Goal: Contribute content: Contribute content

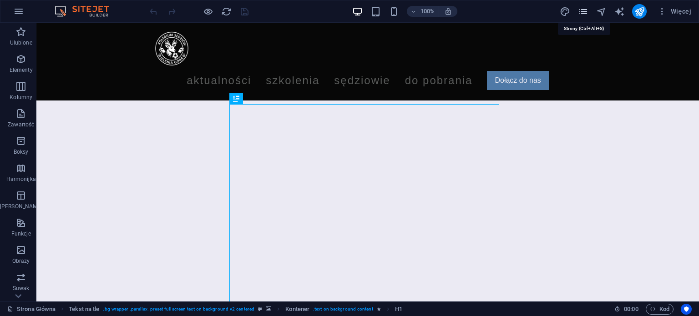
click at [581, 13] on icon "pages" at bounding box center [583, 11] width 10 height 10
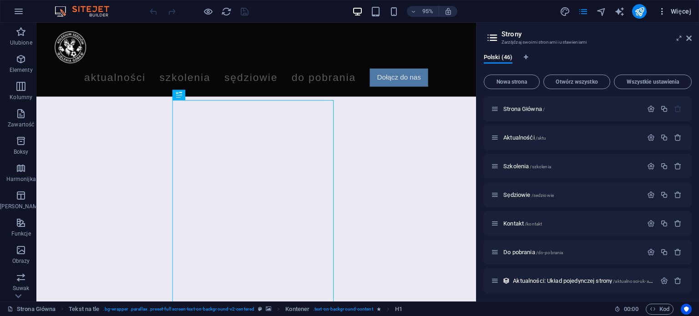
click at [668, 17] on button "Więcej" at bounding box center [673, 11] width 41 height 15
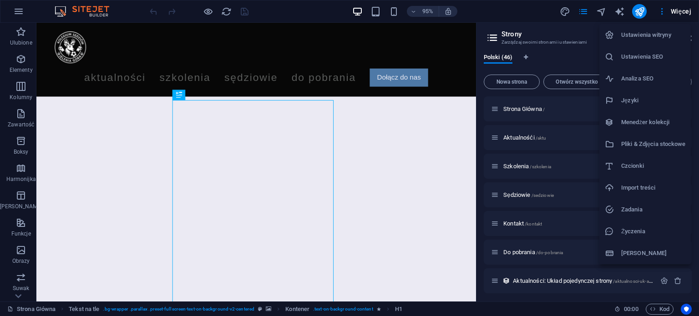
click at [635, 125] on h6 "Menedżer kolekcji" at bounding box center [653, 122] width 64 height 11
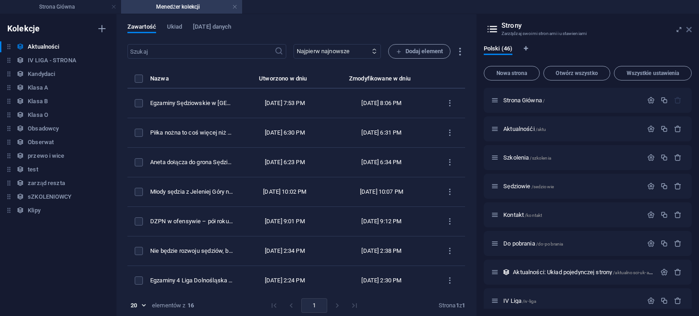
click at [689, 29] on icon at bounding box center [688, 29] width 5 height 7
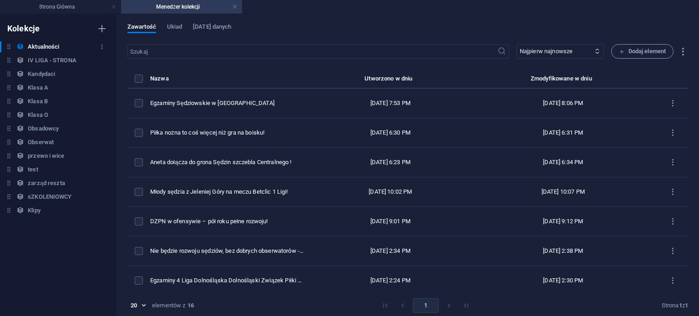
click at [55, 45] on h6 "Aktualności" at bounding box center [43, 46] width 31 height 11
click at [620, 51] on icon "button" at bounding box center [621, 52] width 6 height 6
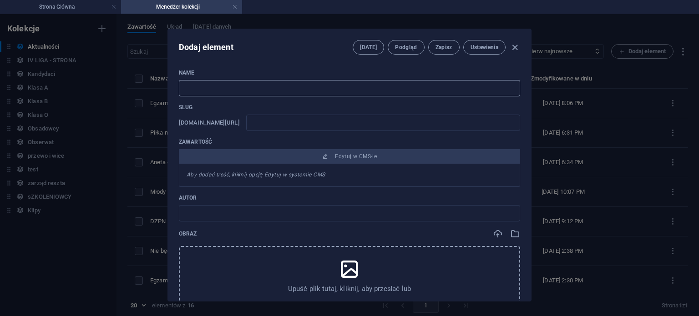
click at [344, 92] on input "text" at bounding box center [349, 88] width 341 height 16
type input "E"
type input "e"
type input "S"
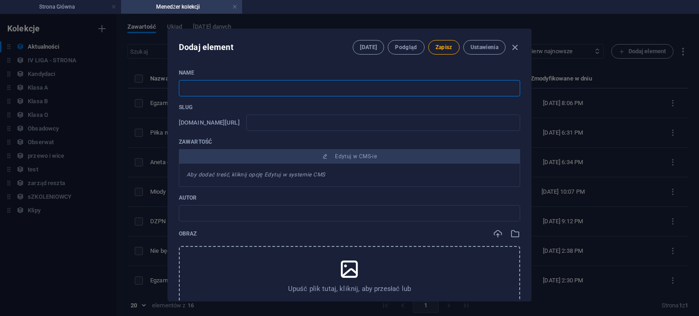
type input "s"
type input "Sp"
type input "sp"
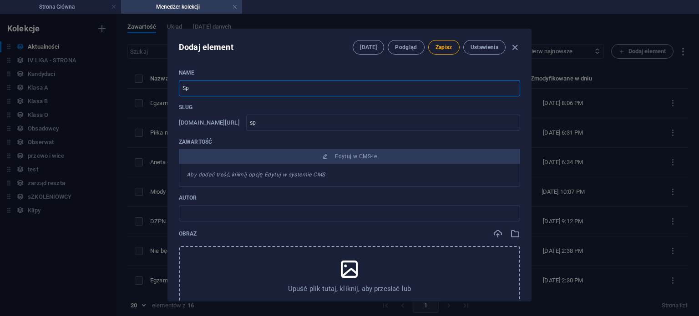
type input "Spo"
type input "spo"
type input "Spot"
type input "spot"
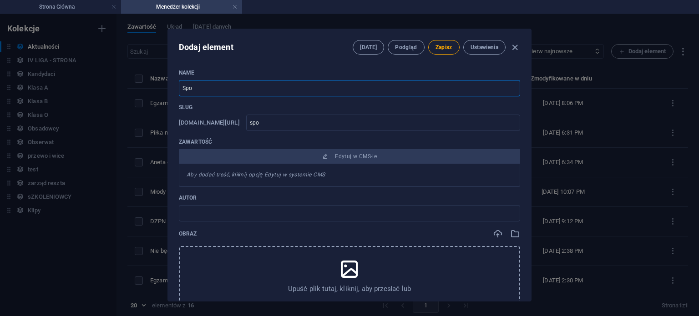
type input "spot"
type input "Spotk"
type input "spotk"
type input "Spotka"
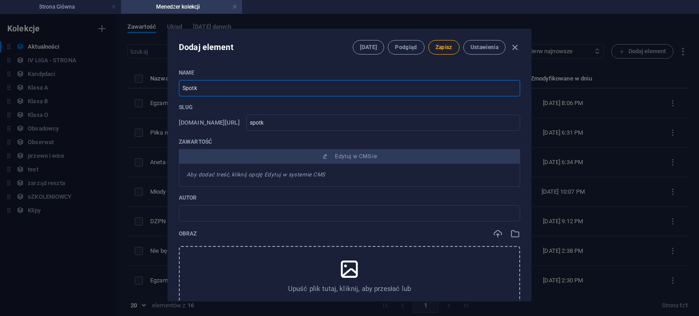
type input "spotka"
type input "Spotkan"
type input "spotkan"
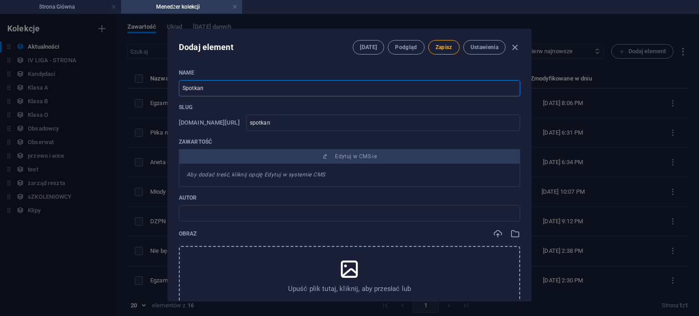
type input "Spotkani"
type input "spotkani"
type input "Spotkanie"
type input "spotkanie"
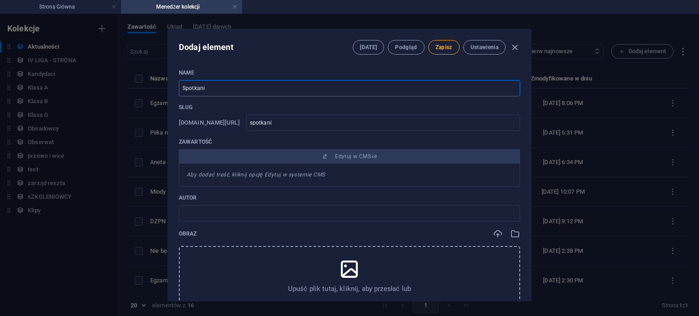
type input "spotkanie"
type input "Spotkanie P"
type input "spotkanie-p"
type input "Spotkanie Pl"
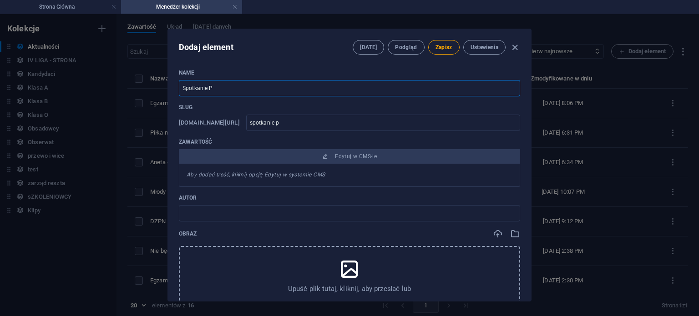
type input "spotkanie-pl"
type input "Spotkanie Ple"
type input "spotkanie-ple"
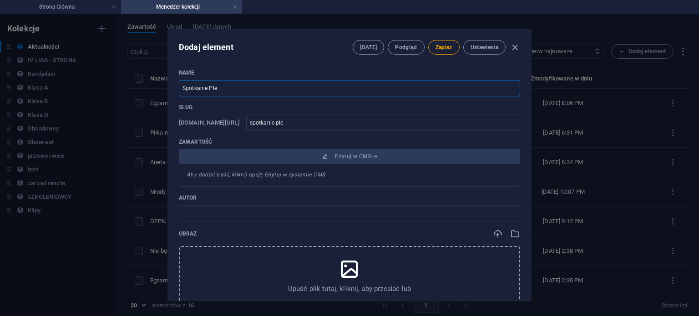
type input "Spotkanie Plen"
type input "spotkanie-plen"
type input "Spotkanie Plena"
type input "spotkanie-plena"
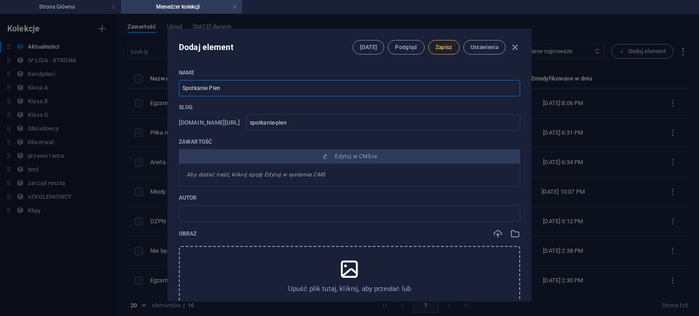
type input "spotkanie-plena"
type input "Spotkanie Plenar"
type input "spotkanie-plenar"
type input "Spotkanie Plenarn"
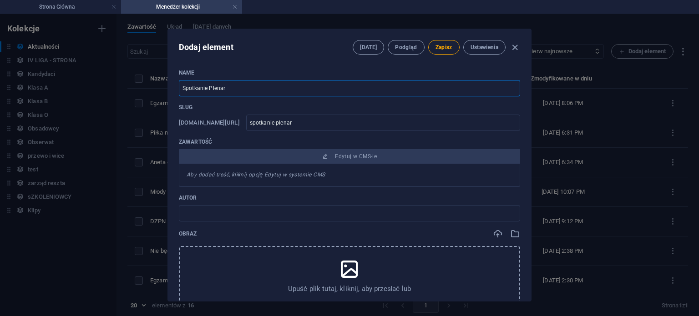
type input "spotkanie-plenarn"
type input "Spotkanie Plenarne"
type input "spotkanie-plenarne"
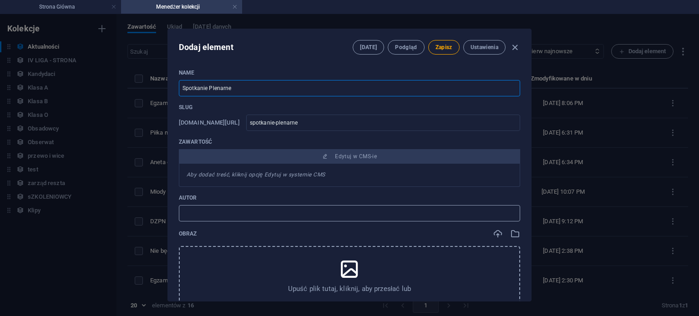
type input "Spotkanie Plenarne"
click at [314, 212] on input "text" at bounding box center [349, 213] width 341 height 16
type input "[PERSON_NAME]"
click at [344, 266] on icon at bounding box center [349, 269] width 23 height 23
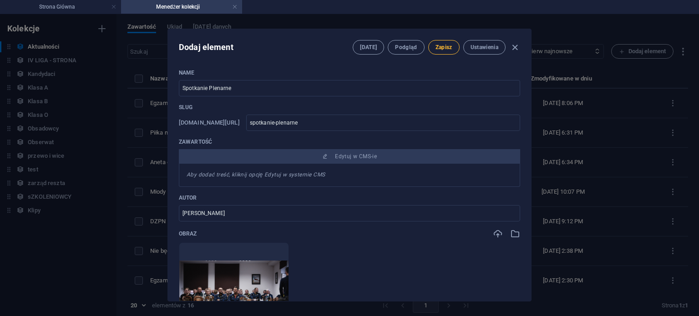
click at [447, 50] on span "Zapisz" at bounding box center [443, 47] width 17 height 7
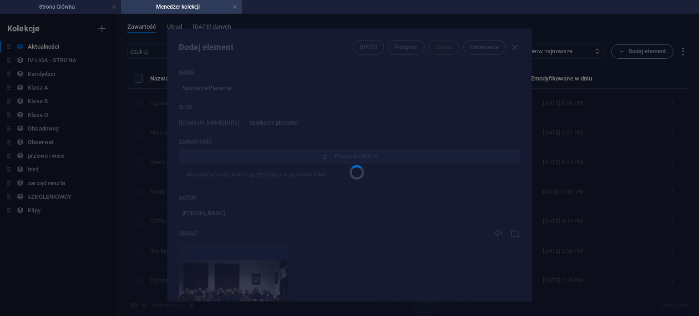
type input "spotkanie-plenarne"
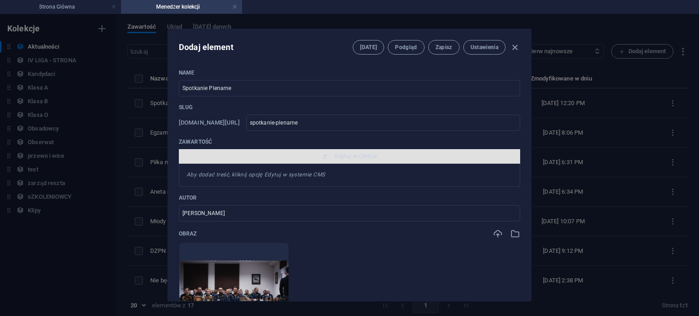
click at [345, 155] on span "Edytuj w CMS-ie" at bounding box center [356, 156] width 42 height 7
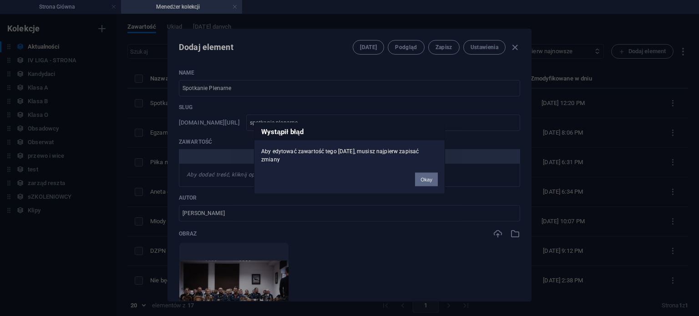
click at [429, 178] on button "Okay" at bounding box center [426, 179] width 23 height 14
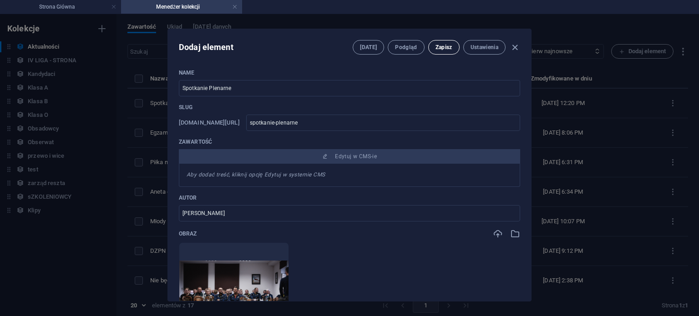
click at [444, 45] on span "Zapisz" at bounding box center [443, 47] width 17 height 7
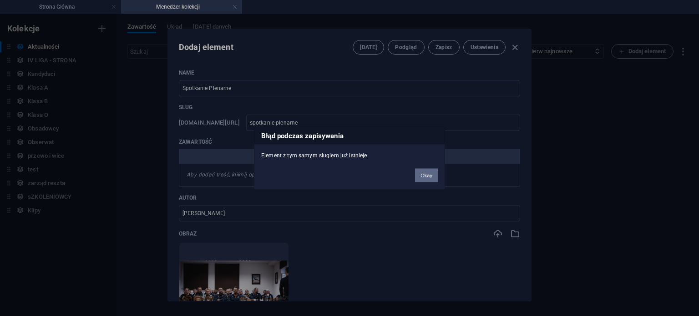
click at [432, 172] on button "Okay" at bounding box center [426, 175] width 23 height 14
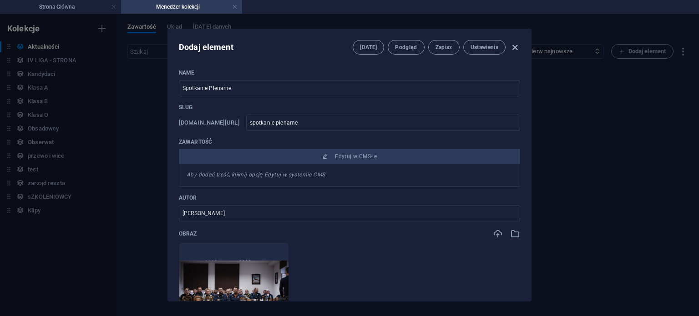
click at [512, 47] on icon "button" at bounding box center [514, 47] width 10 height 10
type input "spotkanie-plenarne"
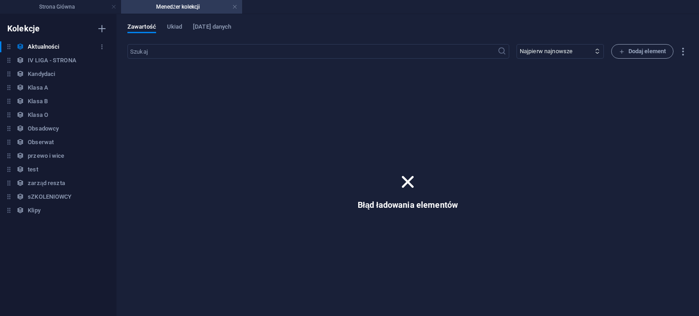
click at [55, 46] on h6 "Aktualności" at bounding box center [43, 46] width 31 height 11
click at [45, 54] on div "Aktualności Aktualności IV LIGA - STRONA IV LIGA - STRONA Kandydaci Kandydaci K…" at bounding box center [53, 128] width 107 height 175
click at [44, 60] on h6 "IV LIGA - STRONA" at bounding box center [52, 60] width 49 height 11
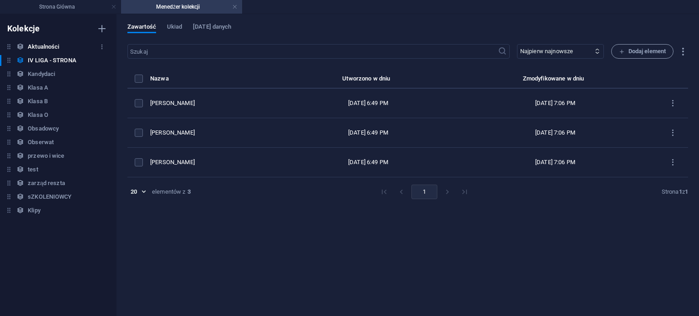
click at [49, 46] on h6 "Aktualności" at bounding box center [43, 46] width 31 height 11
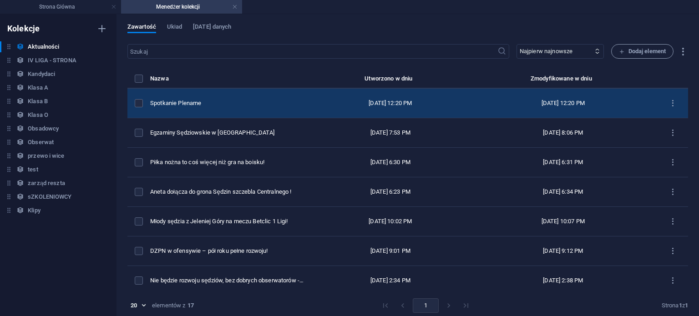
click at [216, 100] on div "Spotkanie Plenarne" at bounding box center [227, 103] width 155 height 8
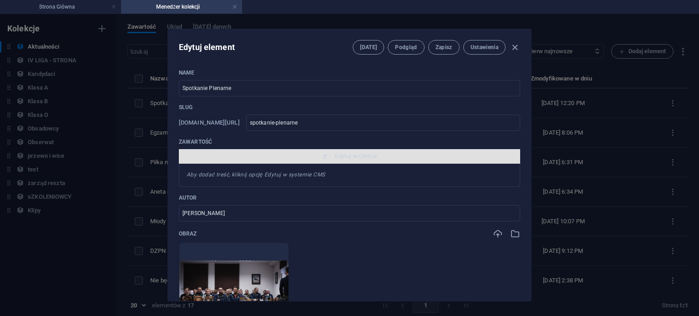
click at [338, 151] on button "Edytuj w CMS-ie" at bounding box center [349, 156] width 341 height 15
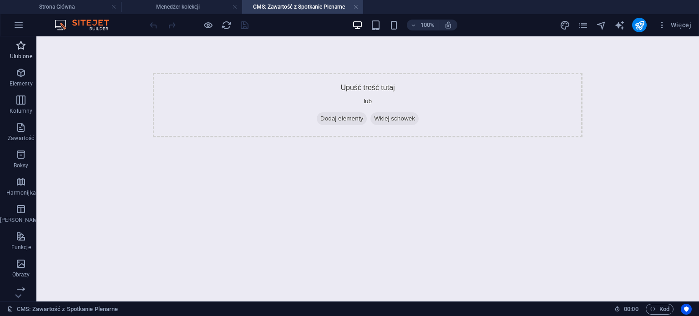
click at [20, 50] on icon "button" at bounding box center [20, 45] width 11 height 11
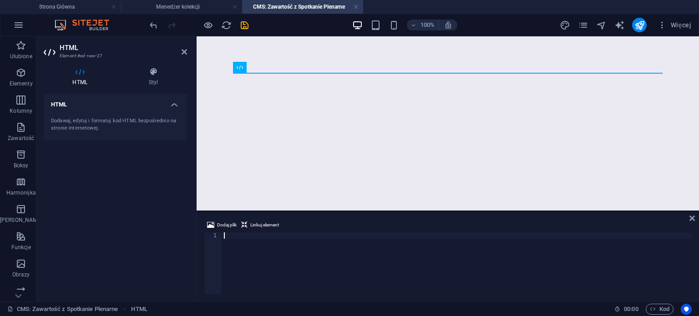
type textarea "</html>"
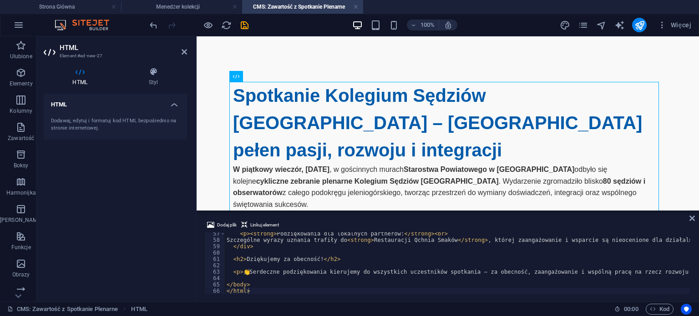
click at [298, 57] on div "Spotkanie Kolegium Sędziów [GEOGRAPHIC_DATA] Spotkanie Kolegium Sędziów [GEOGRA…" at bounding box center [448, 295] width 444 height 501
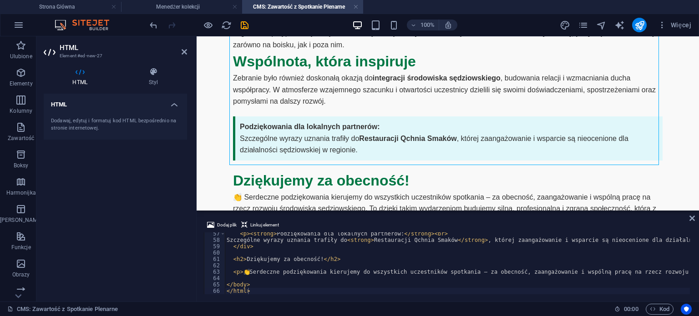
scroll to position [306, 0]
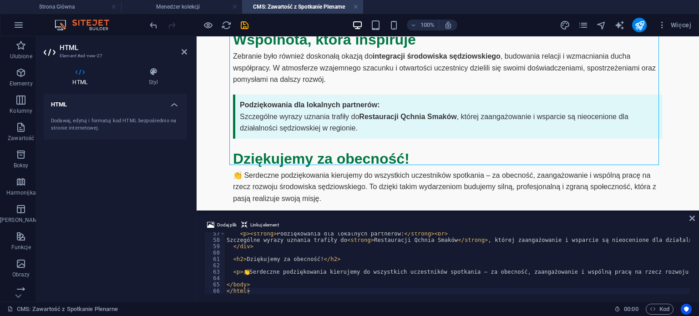
click at [184, 56] on header "HTML Element #ed-new-27" at bounding box center [115, 48] width 143 height 24
click at [184, 53] on icon at bounding box center [183, 51] width 5 height 7
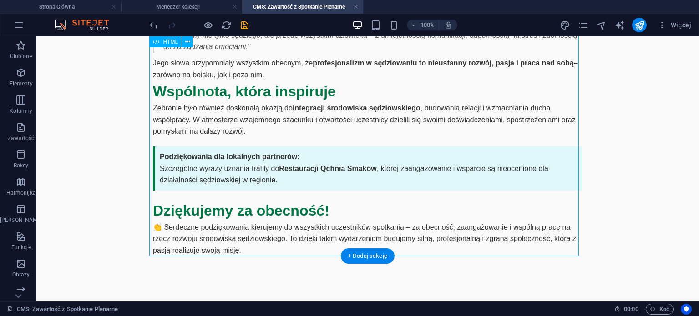
scroll to position [215, 0]
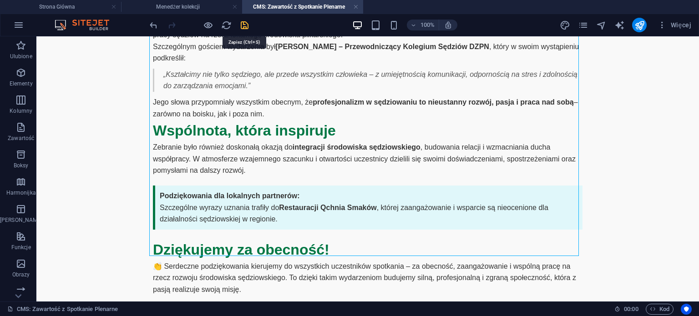
click at [246, 26] on icon "save" at bounding box center [244, 25] width 10 height 10
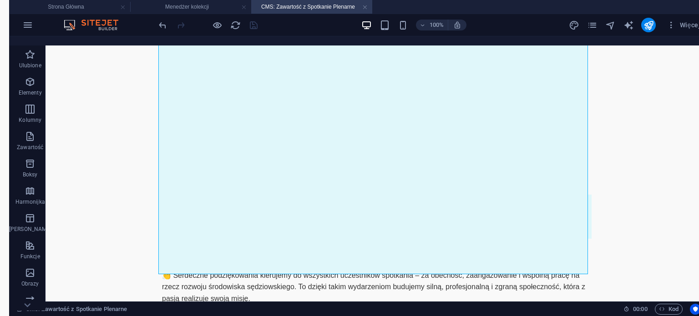
click at [624, 176] on body "Spotkanie Kolegium Sędziów [GEOGRAPHIC_DATA] Spotkanie Kolegium Sędziów [GEOGRA…" at bounding box center [377, 90] width 644 height 501
click at [291, 5] on h4 "CMS: Zawartość z Spotkanie Plenarne" at bounding box center [311, 7] width 121 height 10
click at [218, 12] on li "Menedżer kolekcji" at bounding box center [190, 7] width 121 height 14
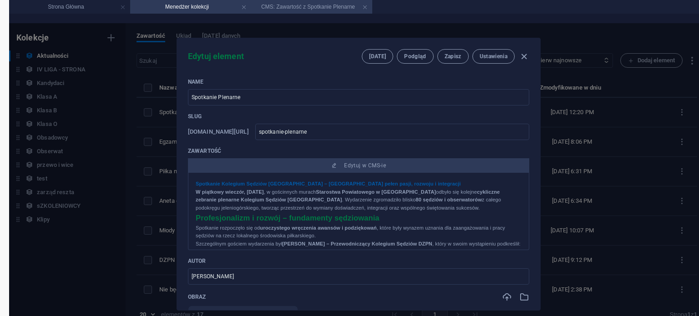
click at [276, 7] on h4 "CMS: Zawartość z Spotkanie Plenarne" at bounding box center [311, 7] width 121 height 10
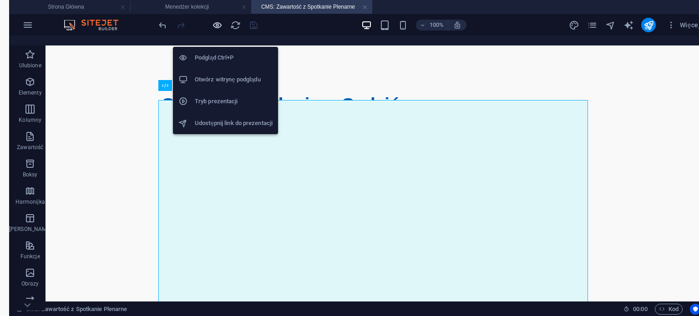
click at [215, 28] on icon "button" at bounding box center [217, 25] width 10 height 10
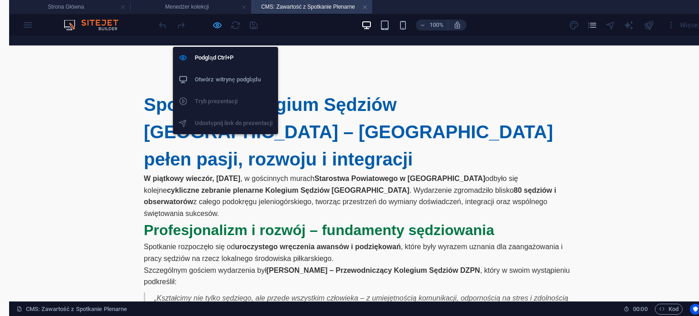
click at [213, 25] on icon "button" at bounding box center [217, 25] width 10 height 10
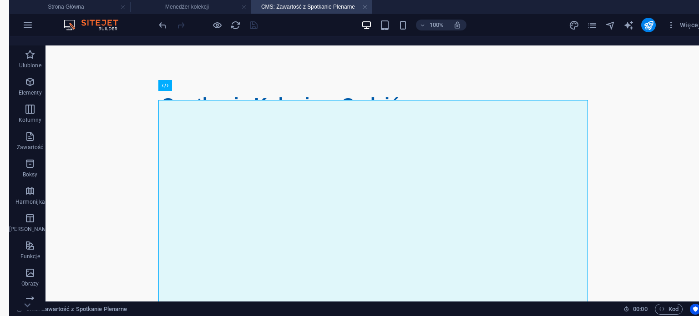
click at [626, 131] on body "Spotkanie Kolegium Sędziów [GEOGRAPHIC_DATA] Spotkanie Kolegium Sędziów [GEOGRA…" at bounding box center [377, 305] width 644 height 501
click at [363, 5] on link at bounding box center [364, 8] width 5 height 10
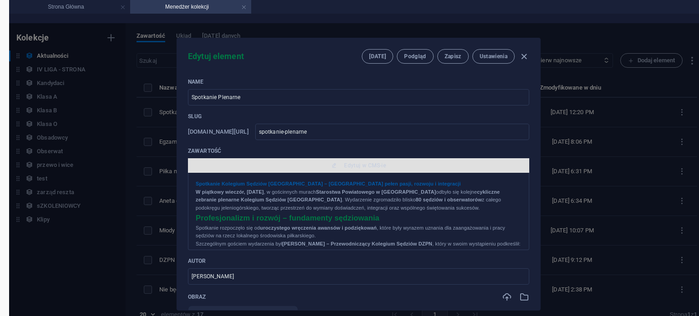
click at [366, 161] on button "Edytuj w CMS-ie" at bounding box center [358, 165] width 341 height 15
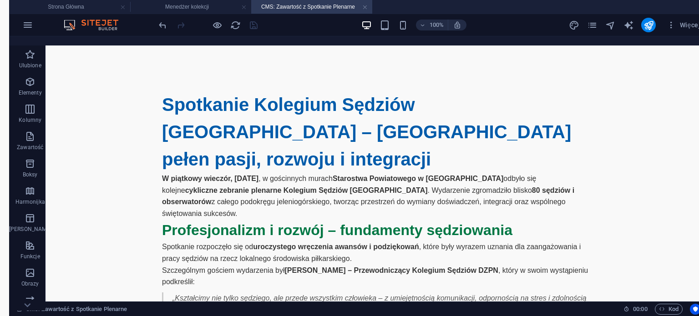
click at [674, 161] on body "Spotkanie Kolegium Sędziów [GEOGRAPHIC_DATA] Spotkanie Kolegium Sędziów [GEOGRA…" at bounding box center [377, 305] width 644 height 501
drag, startPoint x: 698, startPoint y: 61, endPoint x: 698, endPoint y: 133, distance: 71.9
click at [698, 133] on html "Spotkanie Kolegium Sędziów [GEOGRAPHIC_DATA] Spotkanie Kolegium Sędziów [GEOGRA…" at bounding box center [376, 304] width 662 height 519
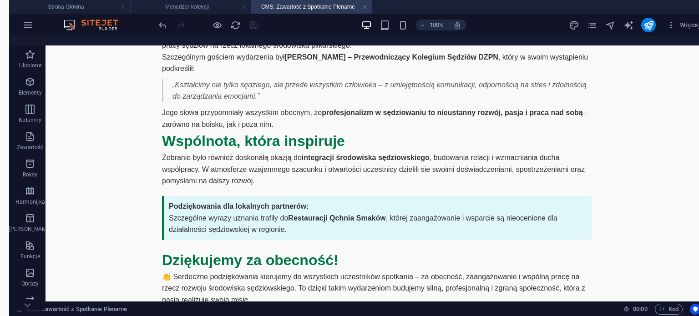
scroll to position [215, 0]
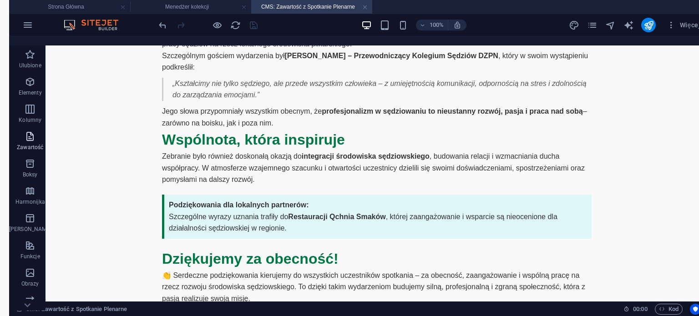
click at [27, 144] on p "Zawartość" at bounding box center [30, 147] width 26 height 7
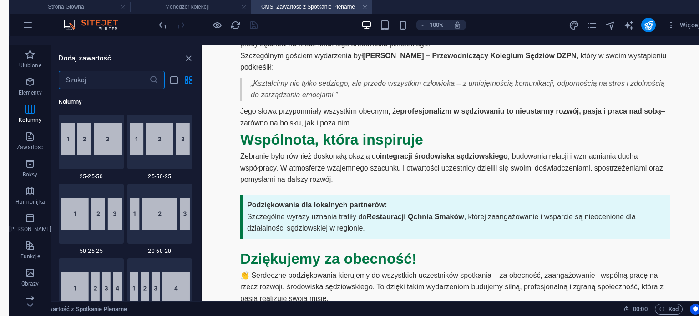
scroll to position [965, 0]
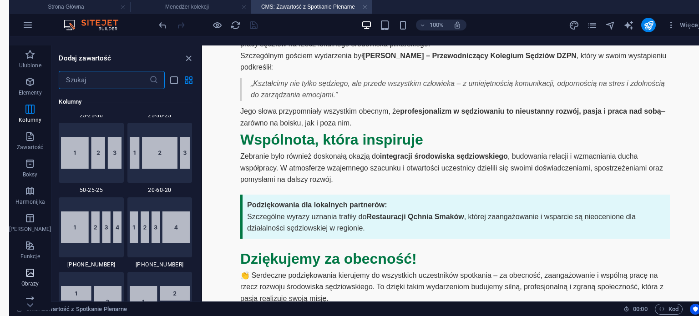
click at [31, 268] on icon "button" at bounding box center [30, 272] width 11 height 11
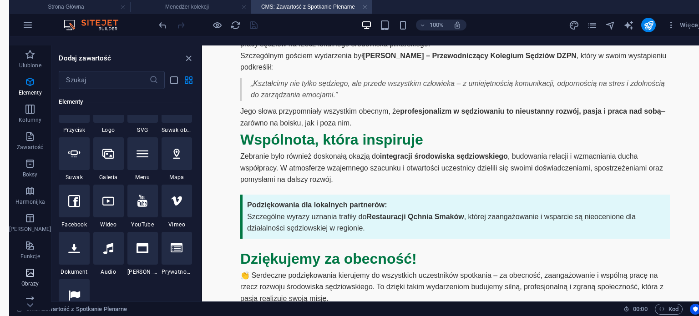
scroll to position [0, 0]
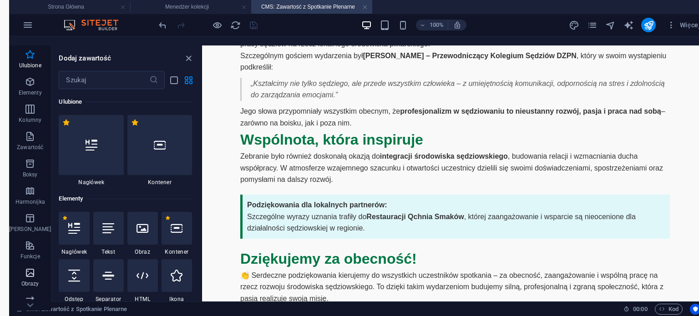
click at [26, 272] on icon "button" at bounding box center [30, 272] width 11 height 11
click at [226, 5] on h4 "Menedżer kolekcji" at bounding box center [190, 7] width 121 height 10
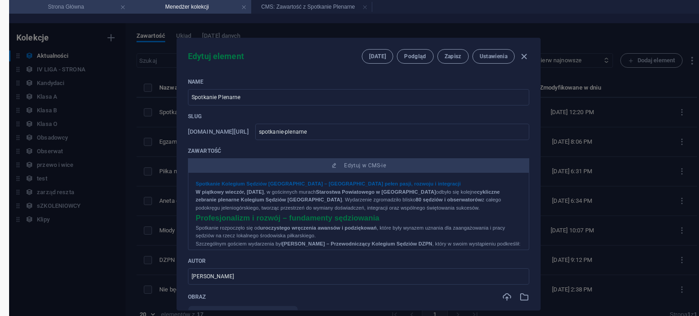
click at [110, 5] on h4 "Strona Główna" at bounding box center [69, 7] width 121 height 10
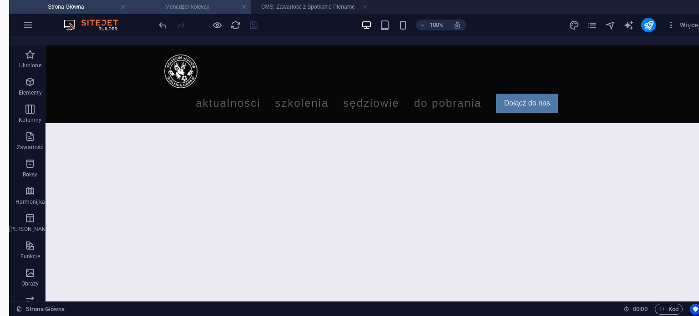
click at [174, 3] on h4 "Menedżer kolekcji" at bounding box center [190, 7] width 121 height 10
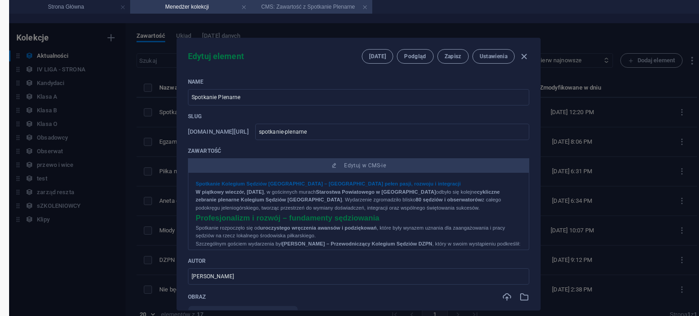
click at [311, 8] on h4 "CMS: Zawartość z Spotkanie Plenarne" at bounding box center [311, 7] width 121 height 10
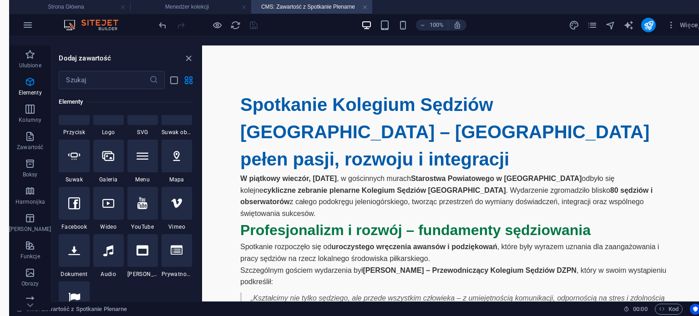
scroll to position [230, 0]
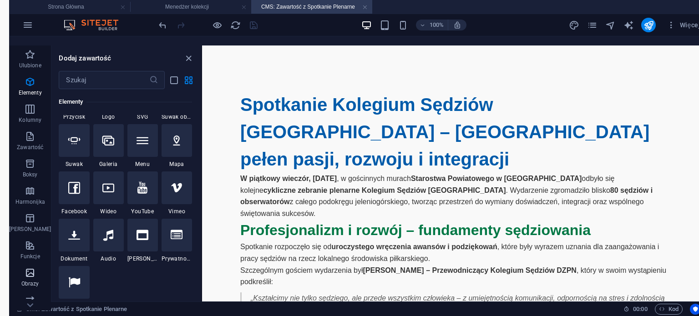
click at [25, 272] on icon "button" at bounding box center [30, 272] width 11 height 11
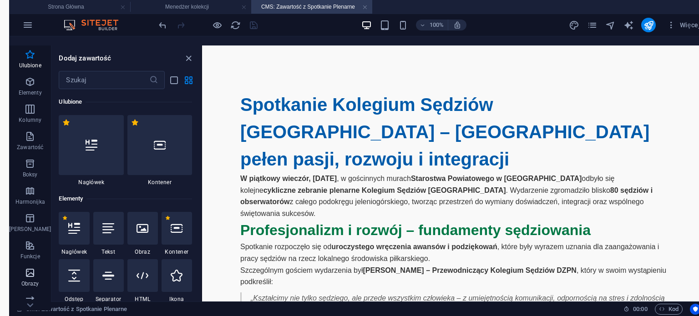
scroll to position [0, 0]
click at [25, 272] on icon "button" at bounding box center [30, 272] width 11 height 11
click at [29, 242] on icon "button" at bounding box center [30, 245] width 11 height 11
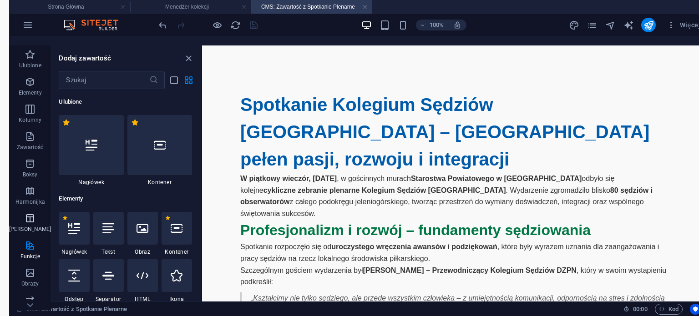
click at [25, 221] on icon "button" at bounding box center [30, 218] width 11 height 11
click at [25, 197] on span "Harmonijka" at bounding box center [30, 197] width 42 height 22
click at [187, 57] on icon "close panel" at bounding box center [188, 58] width 10 height 10
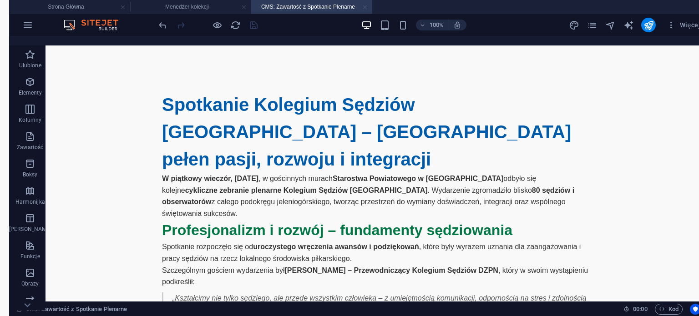
click at [362, 8] on link at bounding box center [364, 8] width 5 height 10
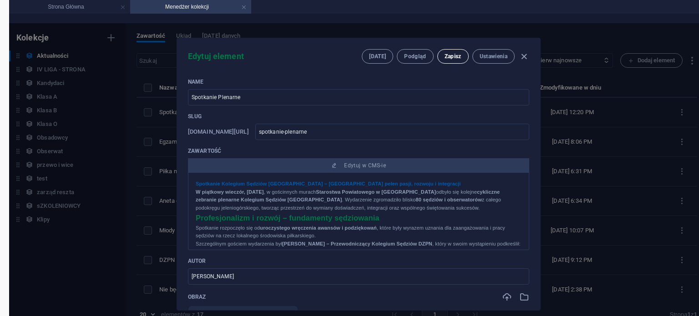
click at [446, 61] on button "Zapisz" at bounding box center [452, 56] width 31 height 15
click at [525, 55] on icon "button" at bounding box center [523, 56] width 10 height 10
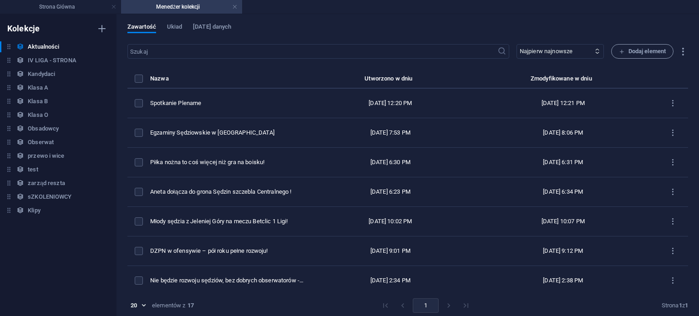
type input "spotkanie-plenarne"
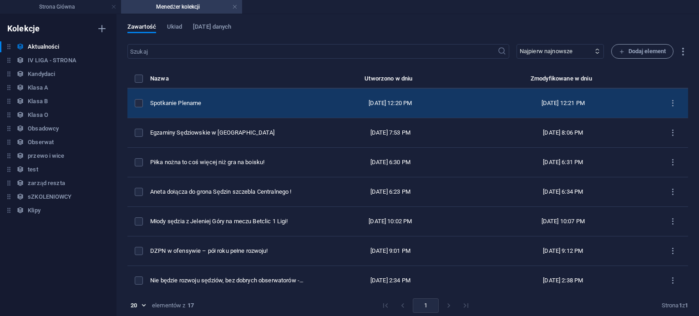
click at [216, 104] on div "Spotkanie Plenarne" at bounding box center [227, 103] width 155 height 8
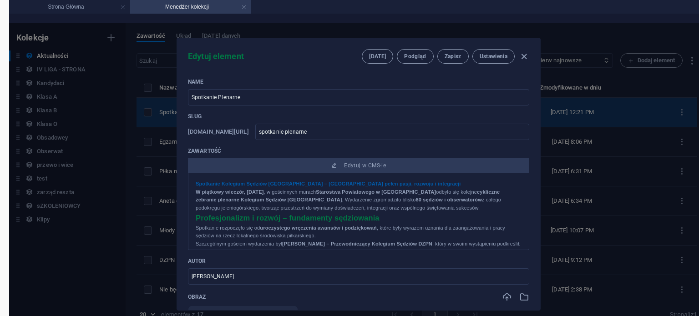
scroll to position [9, 0]
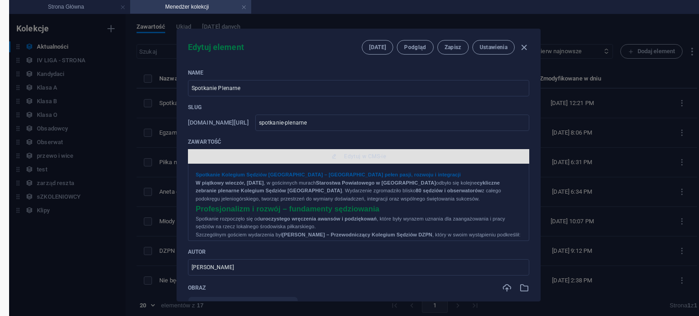
click at [362, 161] on button "Edytuj w CMS-ie" at bounding box center [358, 156] width 341 height 15
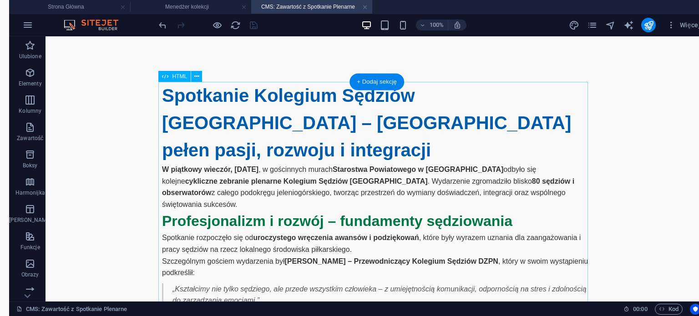
scroll to position [0, 0]
click at [635, 182] on body "Spotkanie Kolegium Sędziów [GEOGRAPHIC_DATA] Spotkanie Kolegium Sędziów [GEOGRA…" at bounding box center [377, 295] width 644 height 501
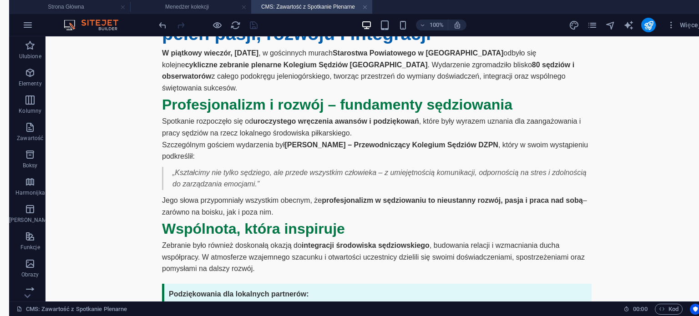
scroll to position [215, 0]
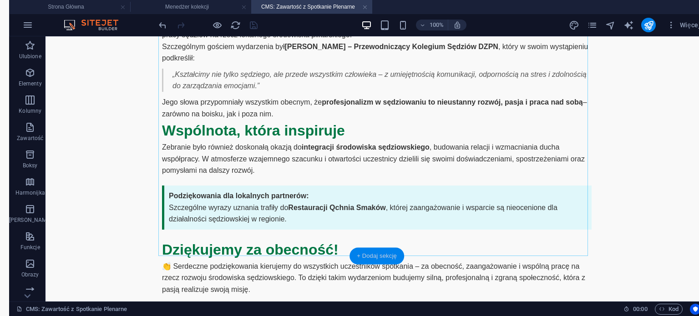
click at [372, 257] on div "+ Dodaj sekcję" at bounding box center [376, 256] width 55 height 17
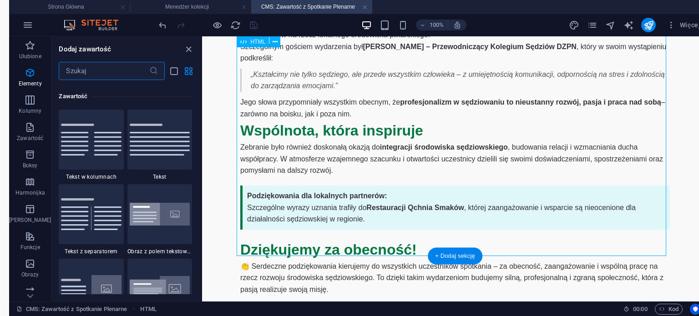
scroll to position [1591, 0]
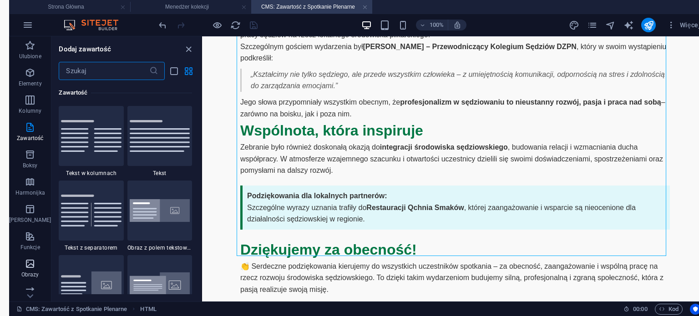
click at [25, 263] on icon "button" at bounding box center [30, 263] width 11 height 11
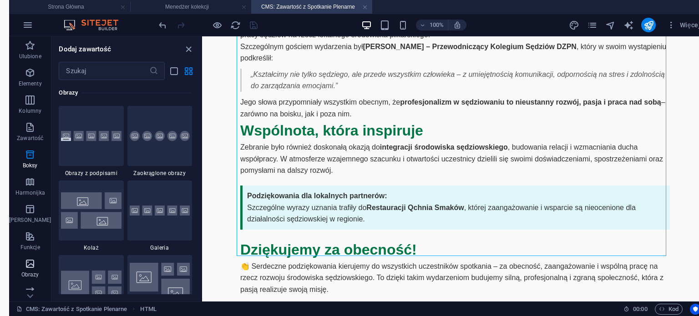
scroll to position [4611, 0]
click at [200, 192] on div "Ulubione 1 Star Nagłówek 1 Star Kontener Elementy 1 Star Nagłówek 1 Star Tekst …" at bounding box center [126, 187] width 150 height 214
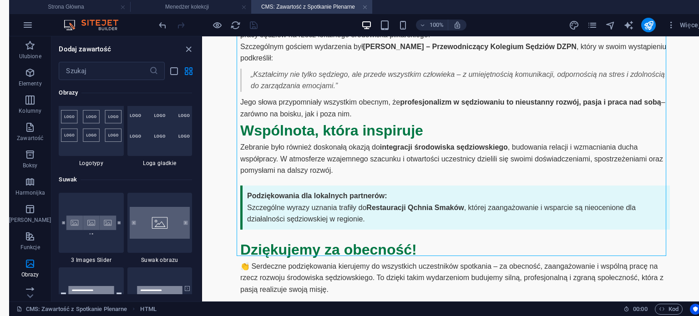
scroll to position [5084, 0]
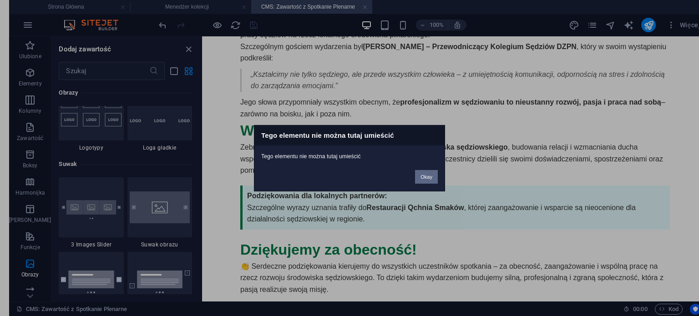
click at [424, 175] on button "Okay" at bounding box center [426, 177] width 23 height 14
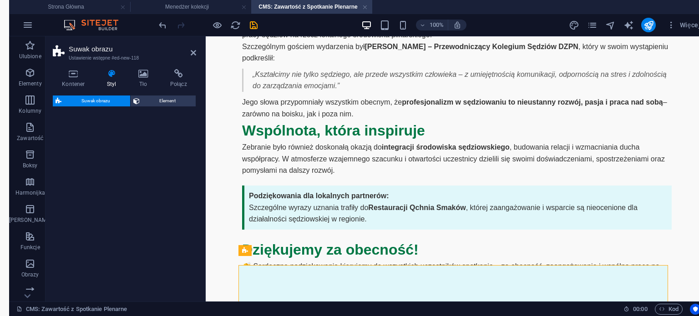
select select "rem"
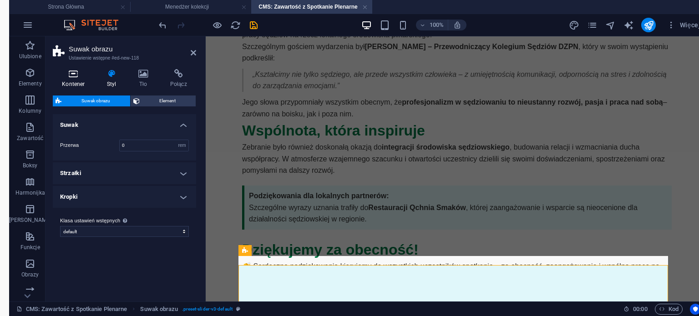
click at [76, 76] on icon at bounding box center [73, 73] width 41 height 9
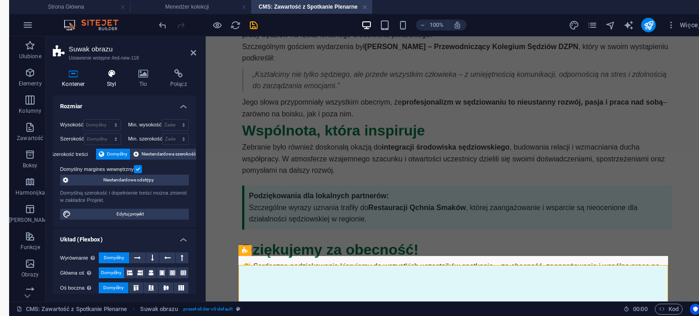
click at [121, 80] on h4 "Styl" at bounding box center [113, 78] width 31 height 19
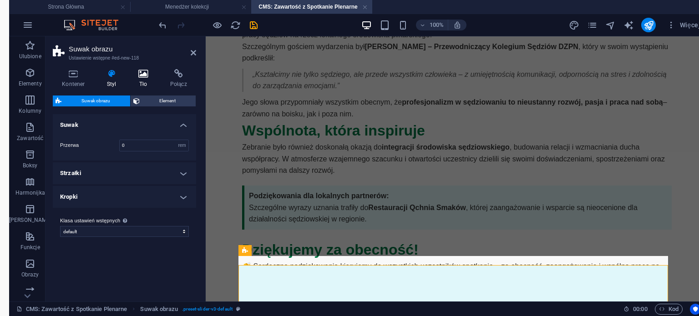
click at [146, 79] on h4 "Tło" at bounding box center [145, 78] width 32 height 19
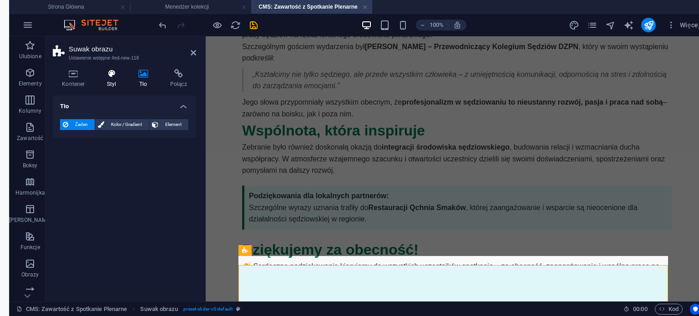
click at [111, 80] on h4 "Styl" at bounding box center [113, 78] width 31 height 19
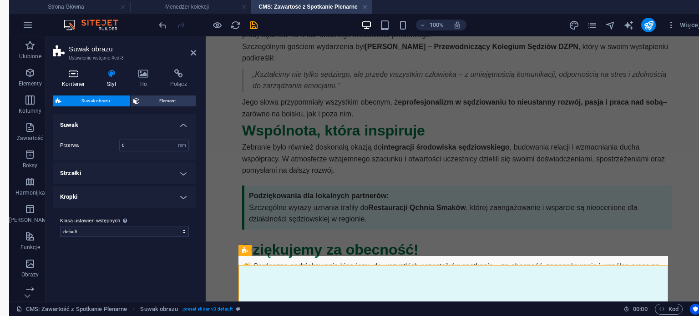
click at [74, 80] on h4 "Kontener" at bounding box center [75, 78] width 45 height 19
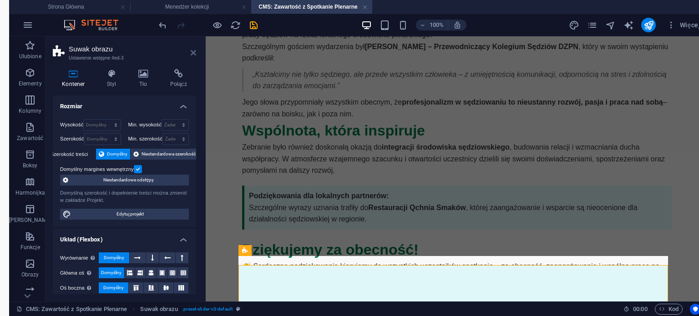
click at [191, 51] on icon at bounding box center [193, 52] width 5 height 7
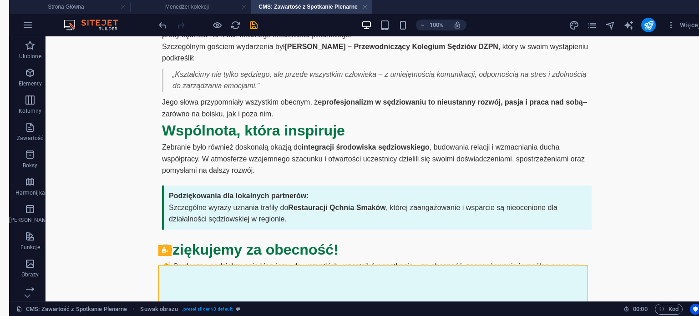
click at [675, 144] on body "Spotkanie Kolegium Sędziów [GEOGRAPHIC_DATA] Spotkanie Kolegium Sędziów [GEOGRA…" at bounding box center [377, 208] width 644 height 755
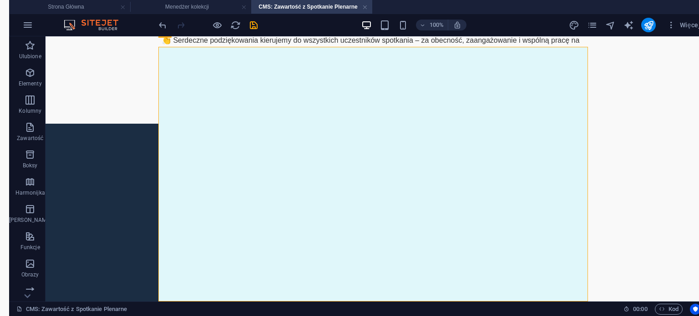
scroll to position [433, 0]
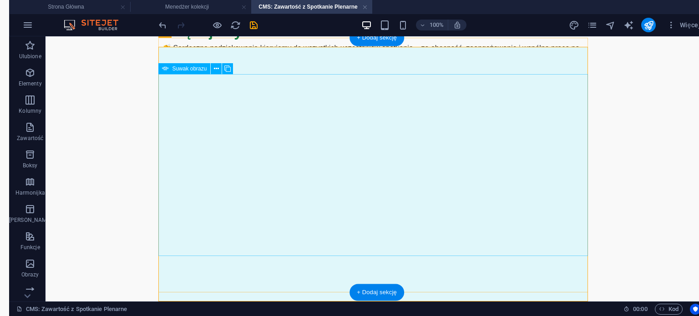
select select "px"
select select "ms"
select select "s"
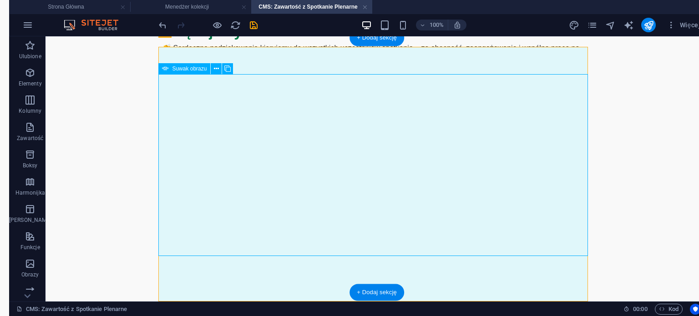
select select "progressive"
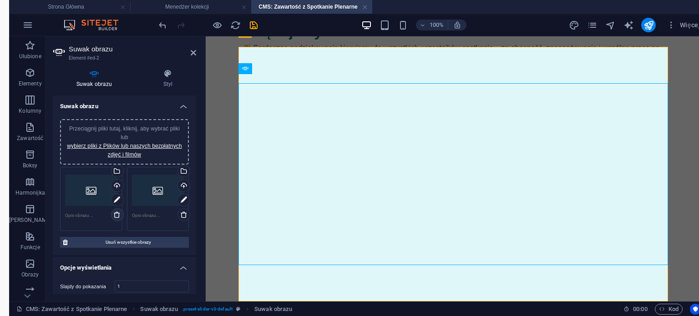
click at [116, 216] on icon at bounding box center [116, 214] width 7 height 7
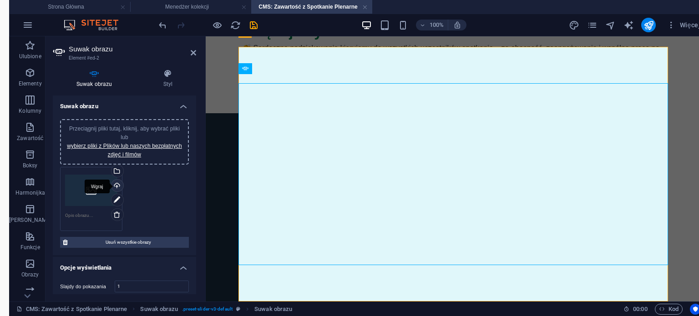
click at [116, 185] on div "Wgraj" at bounding box center [117, 187] width 14 height 14
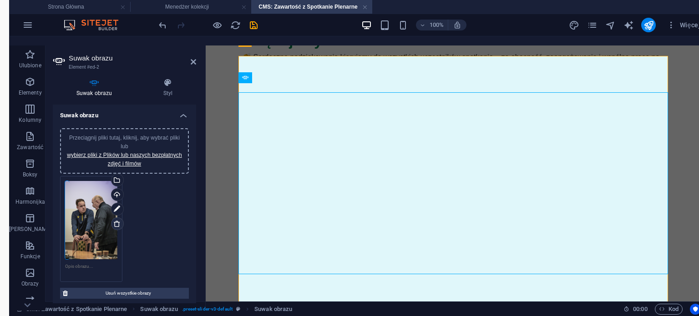
click at [115, 223] on icon at bounding box center [116, 223] width 7 height 7
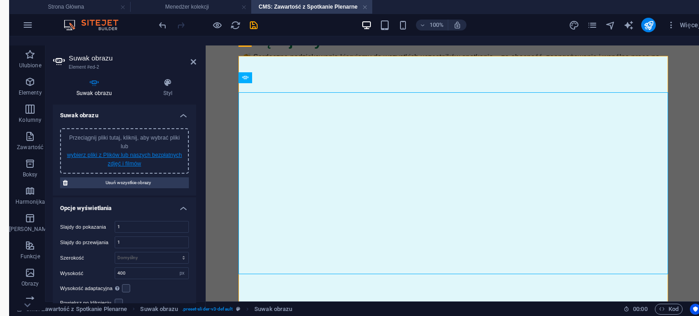
click at [145, 155] on link "wybierz pliki z Plików lub naszych bezpłatnych zdjęć i filmów" at bounding box center [124, 159] width 115 height 15
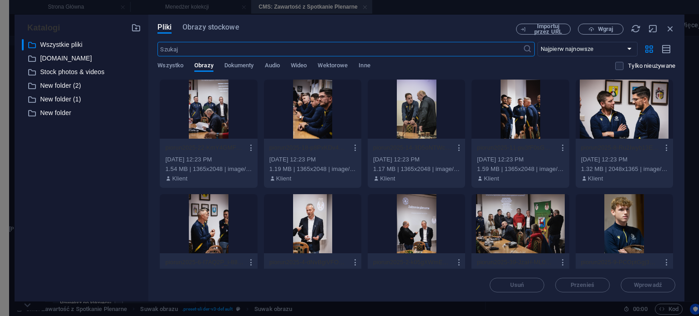
scroll to position [293, 0]
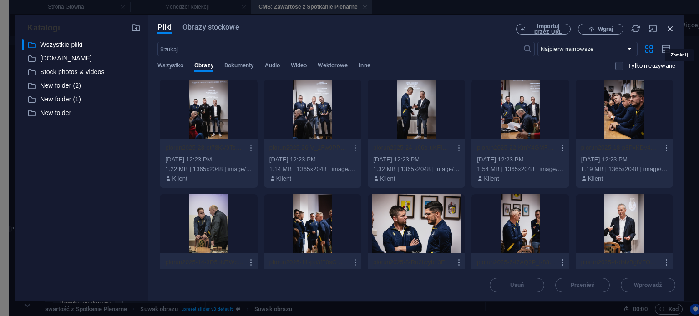
click at [671, 30] on icon "button" at bounding box center [670, 29] width 10 height 10
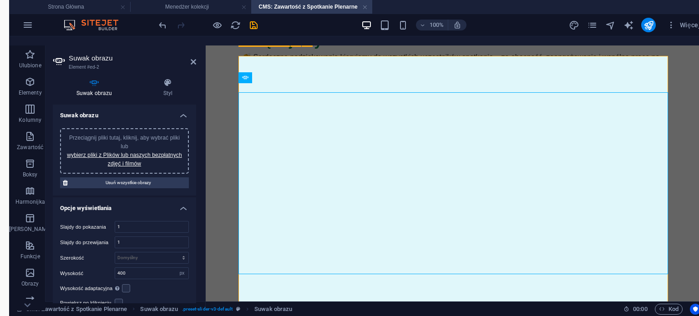
click at [135, 141] on div "Przeciągnij pliki tutaj, kliknij, aby wybrać pliki lub wybierz pliki z Plików l…" at bounding box center [124, 151] width 118 height 35
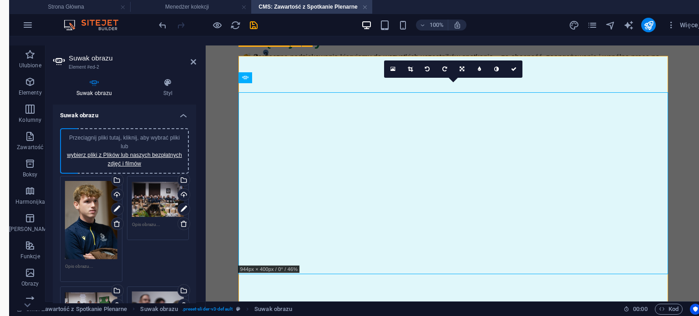
click at [197, 123] on div "Suwak obrazu Styl Suwak obrazu Przeciągnij pliki tutaj, kliknij, aby wybrać pli…" at bounding box center [124, 191] width 158 height 240
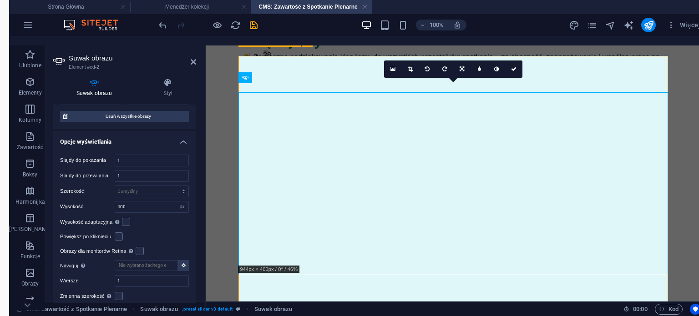
scroll to position [2749, 0]
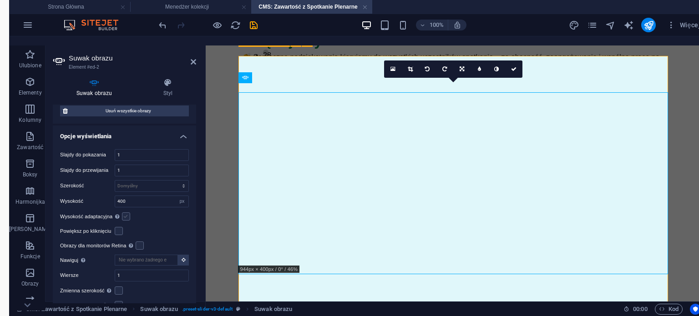
click at [125, 212] on label at bounding box center [126, 216] width 8 height 8
click at [0, 0] on input "Wysokość adaptacyjna Automatycznie dostosuj wysokość pojedynczych suwaków pozio…" at bounding box center [0, 0] width 0 height 0
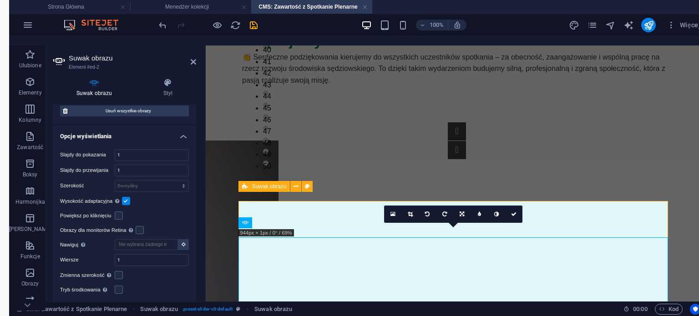
click at [120, 225] on label "Obrazy dla monitorów Retina Automatycznie ładuj obraz dla monitorów Retina i ro…" at bounding box center [97, 230] width 75 height 11
click at [0, 0] on input "Obrazy dla monitorów Retina Automatycznie ładuj obraz dla monitorów Retina i ro…" at bounding box center [0, 0] width 0 height 0
click at [118, 211] on label at bounding box center [119, 215] width 8 height 8
click at [0, 0] on input "Powiększ po kliknięciu" at bounding box center [0, 0] width 0 height 0
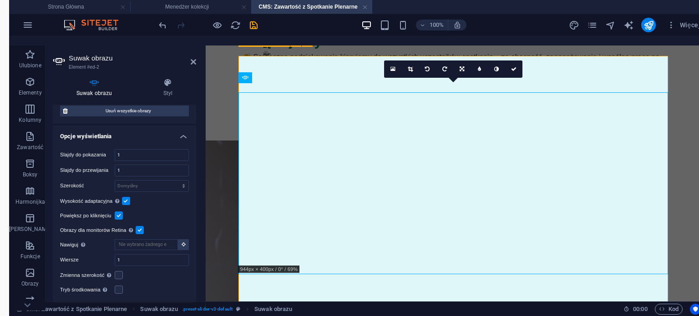
drag, startPoint x: 193, startPoint y: 287, endPoint x: 193, endPoint y: 300, distance: 12.7
drag, startPoint x: 194, startPoint y: 285, endPoint x: 195, endPoint y: 293, distance: 8.3
click at [195, 293] on div "Suwak obrazu Przeciągnij pliki tutaj, kliknij, aby wybrać pliki lub wybierz pli…" at bounding box center [124, 204] width 143 height 199
click at [513, 70] on icon at bounding box center [513, 68] width 5 height 5
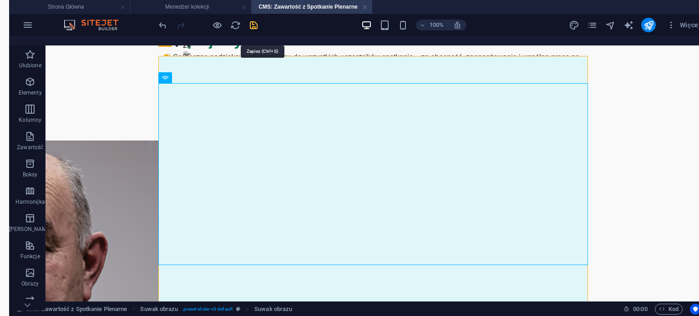
click at [256, 27] on icon "save" at bounding box center [253, 25] width 10 height 10
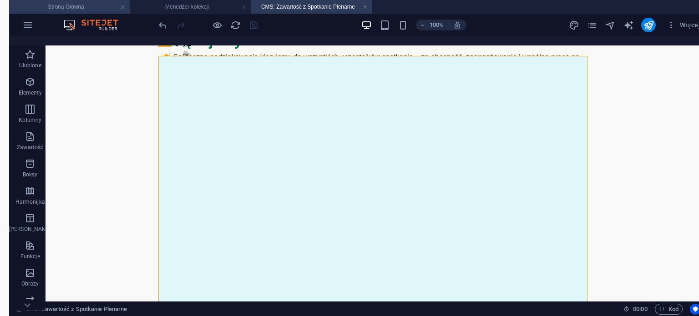
click at [109, 7] on h4 "Strona Główna" at bounding box center [69, 7] width 121 height 10
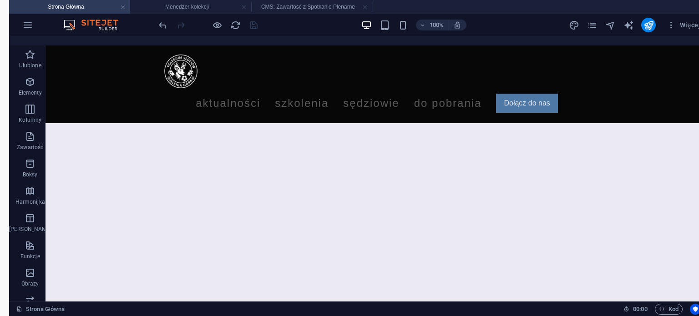
scroll to position [0, 0]
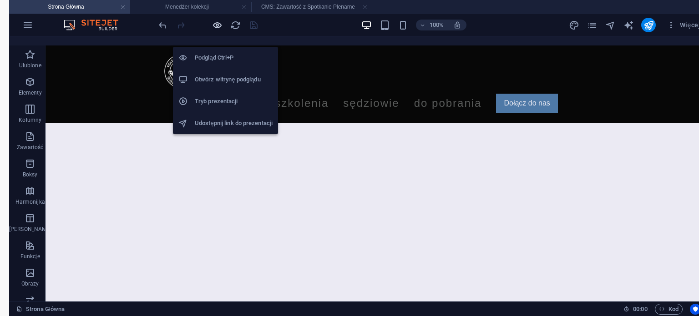
click at [218, 21] on icon "button" at bounding box center [217, 25] width 10 height 10
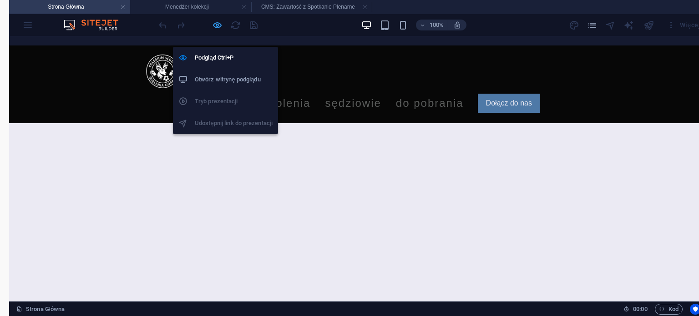
click at [219, 28] on icon "button" at bounding box center [217, 25] width 10 height 10
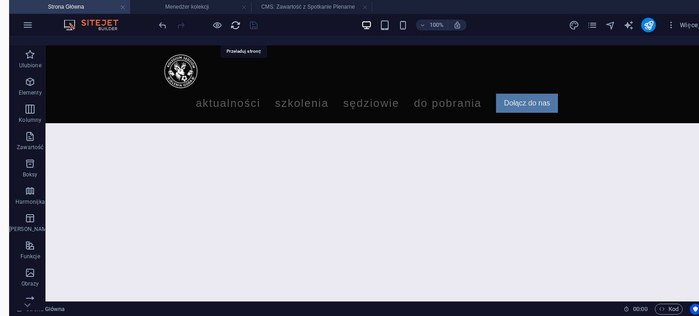
click at [236, 26] on icon "reload" at bounding box center [235, 25] width 10 height 10
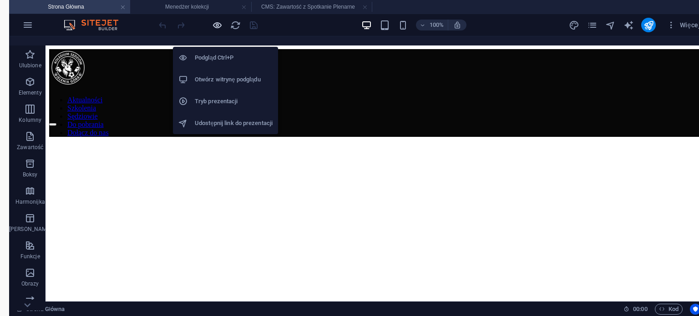
click at [216, 24] on icon "button" at bounding box center [217, 25] width 10 height 10
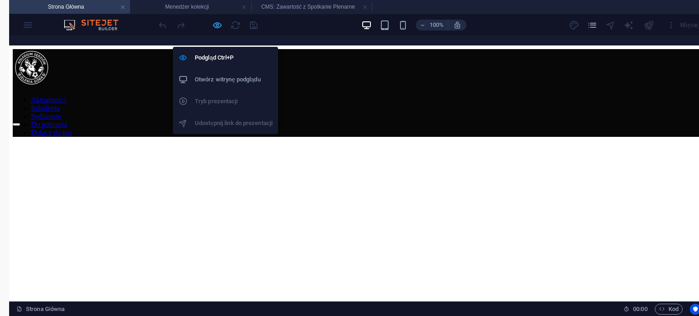
click at [217, 23] on icon "button" at bounding box center [217, 25] width 10 height 10
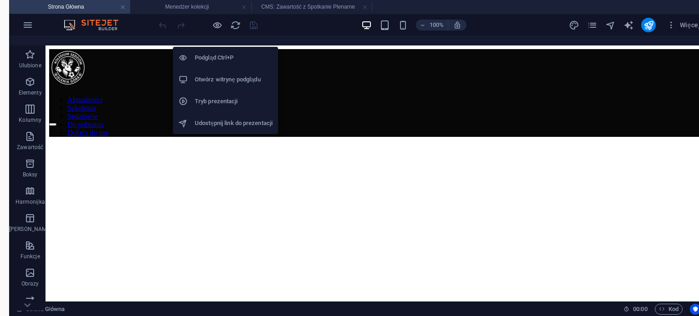
click at [206, 80] on h6 "Otwórz witrynę podglądu" at bounding box center [234, 79] width 78 height 11
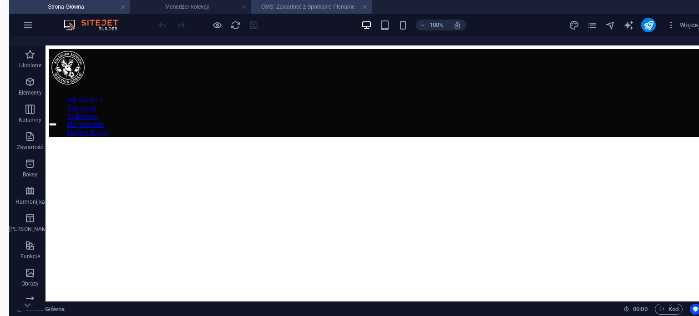
click at [285, 6] on h4 "CMS: Zawartość z Spotkanie Plenarne" at bounding box center [311, 7] width 121 height 10
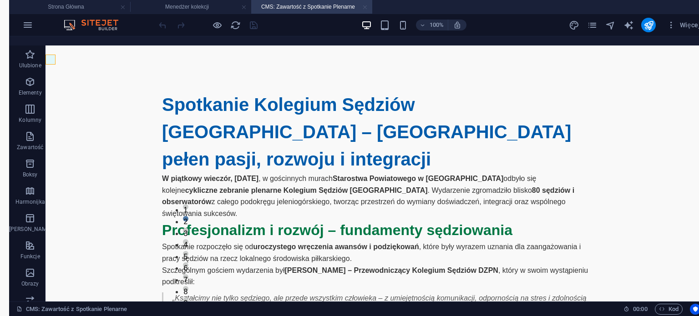
click at [366, 7] on link at bounding box center [364, 8] width 5 height 10
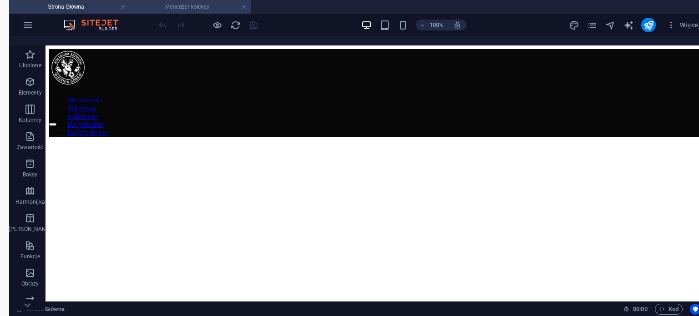
click at [216, 6] on h4 "Menedżer kolekcji" at bounding box center [190, 7] width 121 height 10
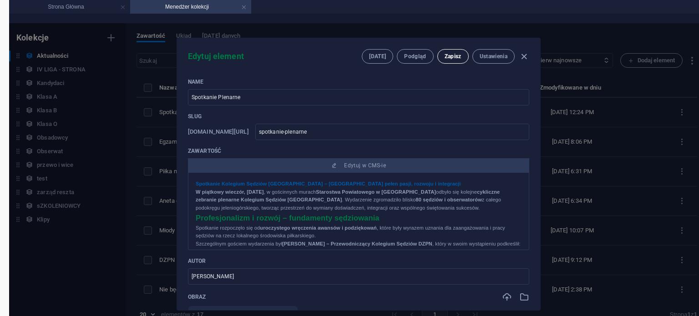
click at [449, 59] on span "Zapisz" at bounding box center [452, 56] width 17 height 7
click at [524, 56] on icon "button" at bounding box center [523, 56] width 10 height 10
type input "spotkanie-plenarne"
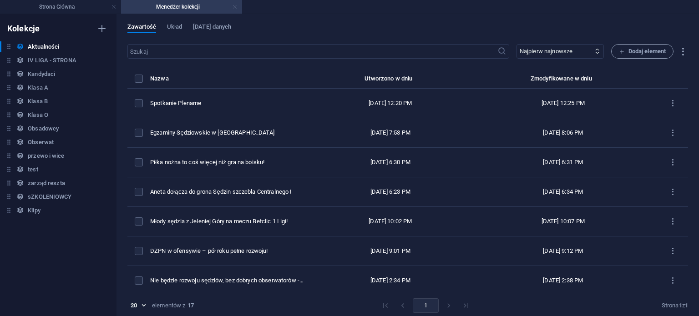
click at [235, 7] on link at bounding box center [234, 7] width 5 height 9
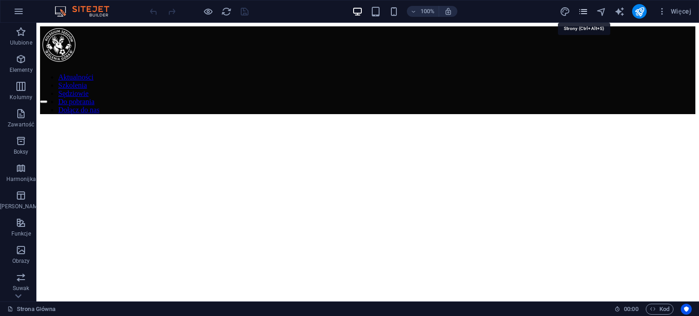
click at [585, 14] on icon "pages" at bounding box center [583, 11] width 10 height 10
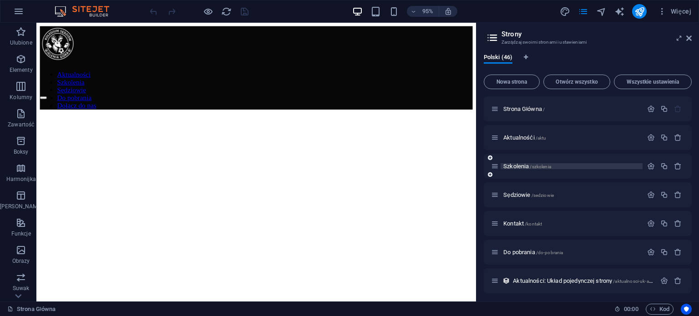
click at [513, 164] on span "Szkolenia /szkolenia" at bounding box center [527, 166] width 48 height 7
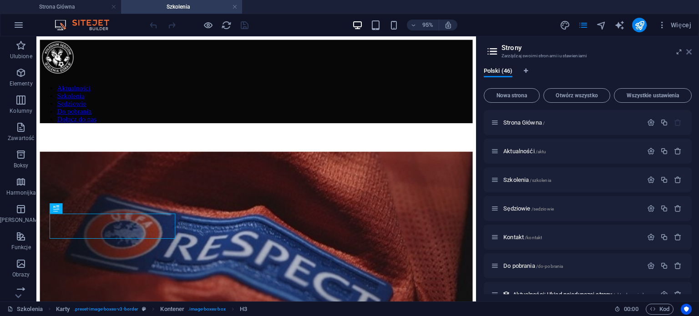
click at [691, 52] on icon at bounding box center [688, 51] width 5 height 7
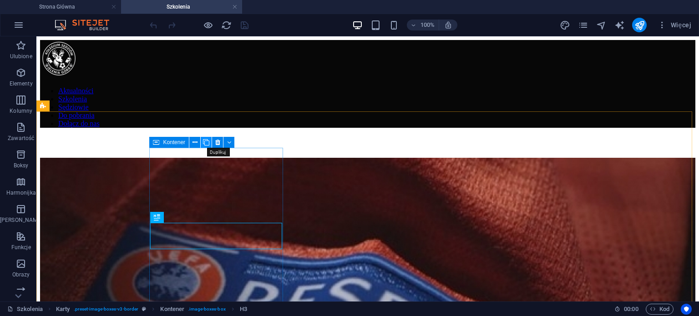
click at [206, 141] on icon at bounding box center [206, 143] width 6 height 10
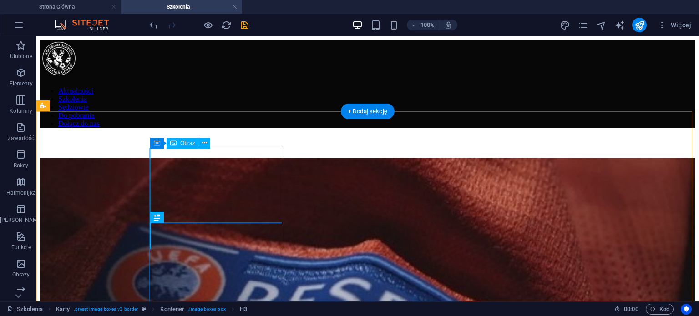
select select "%"
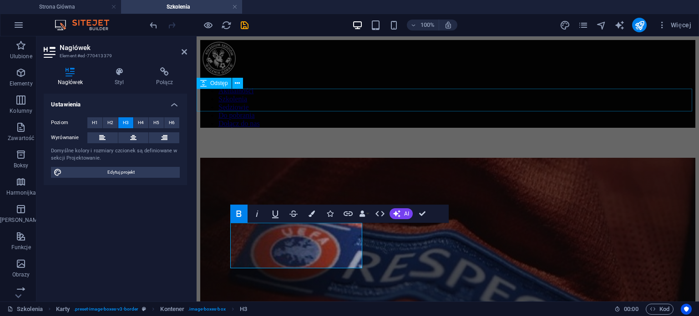
click at [674, 135] on div at bounding box center [447, 146] width 495 height 23
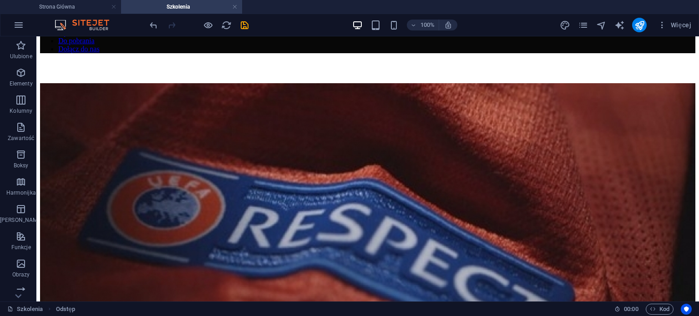
scroll to position [78, 0]
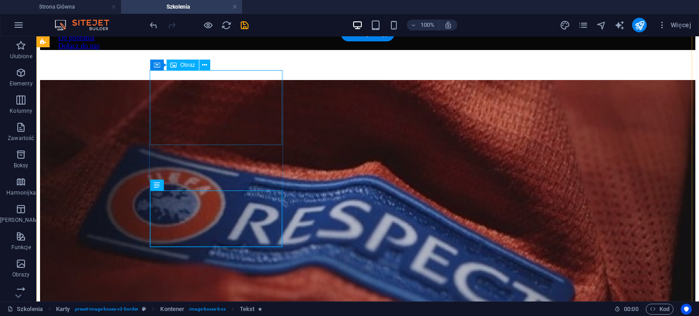
click at [221, 115] on figure at bounding box center [367, 265] width 655 height 371
select select "%"
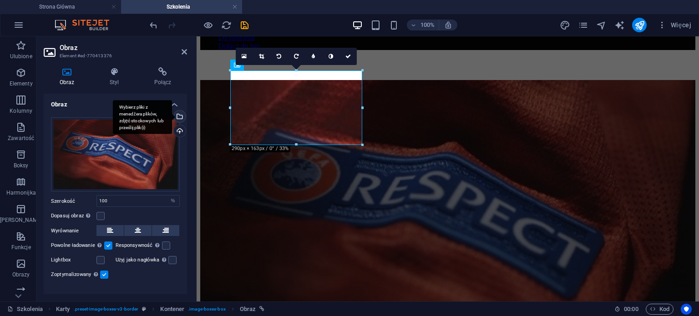
click at [178, 116] on div "Wybierz pliki z menedżera plików, zdjęć stockowych lub prześlij plik(i)" at bounding box center [179, 118] width 14 height 14
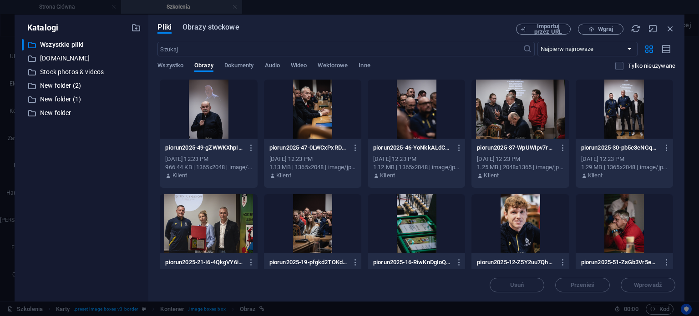
click at [211, 29] on span "Obrazy stockowe" at bounding box center [210, 27] width 57 height 11
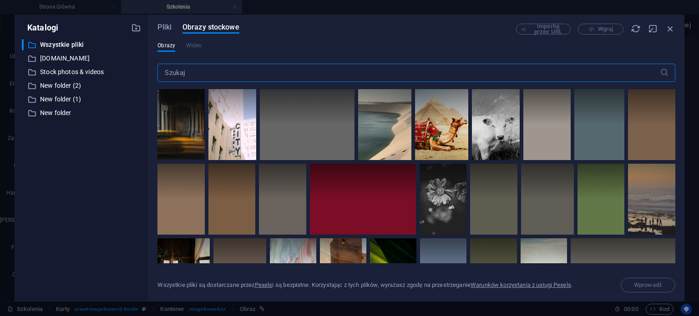
click at [198, 75] on input "text" at bounding box center [408, 73] width 502 height 18
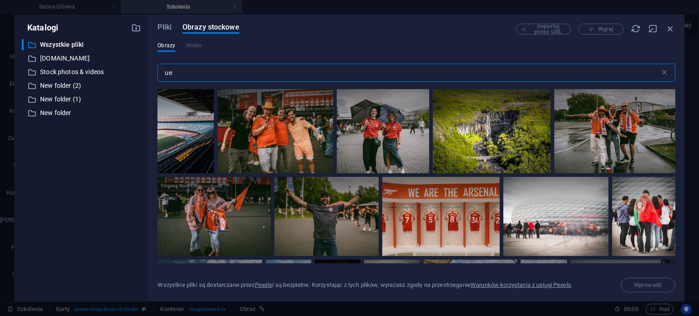
type input "u"
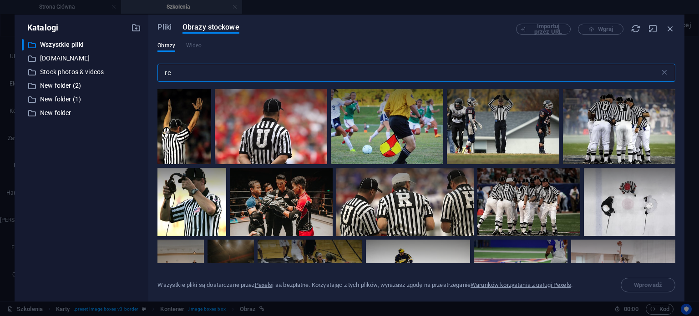
type input "r"
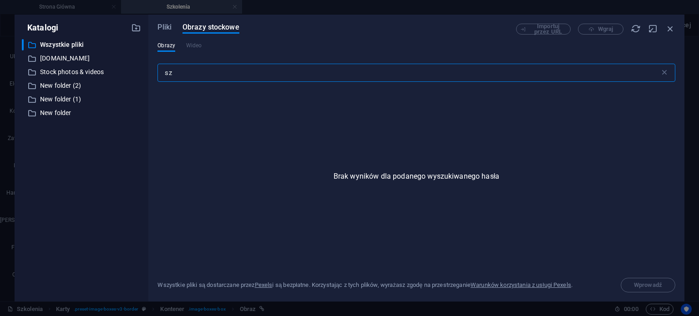
type input "s"
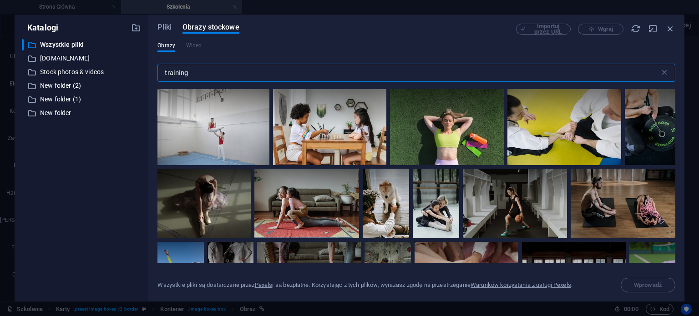
type input "training"
click at [675, 103] on div "Pliki Obrazy stockowe Importuj przez URL Wgraj Obrazy Wideo training ​ Wszystki…" at bounding box center [416, 158] width 536 height 287
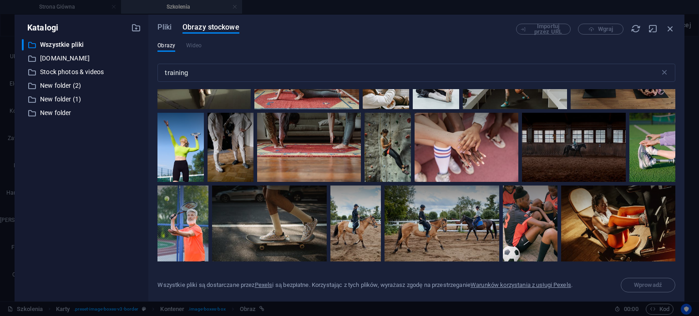
scroll to position [132, 0]
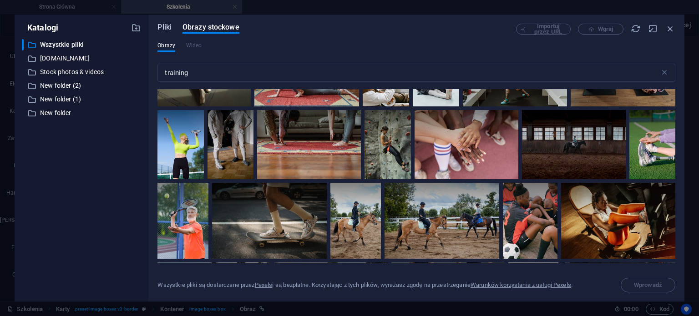
click at [165, 27] on span "Pliki" at bounding box center [164, 27] width 14 height 11
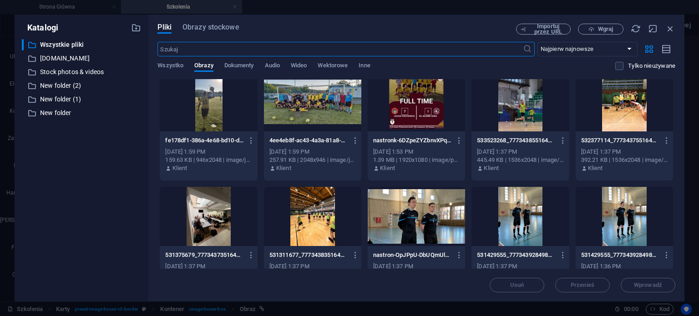
scroll to position [5659, 0]
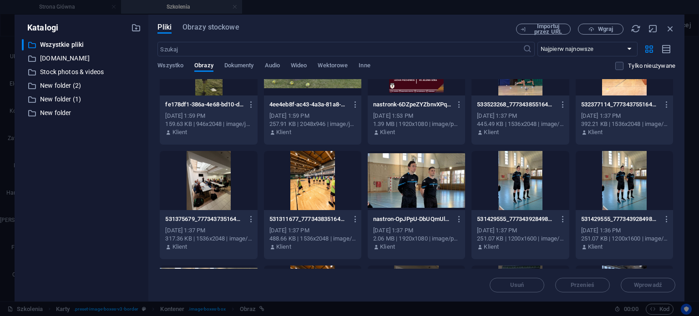
drag, startPoint x: 673, startPoint y: 252, endPoint x: 672, endPoint y: 258, distance: 6.0
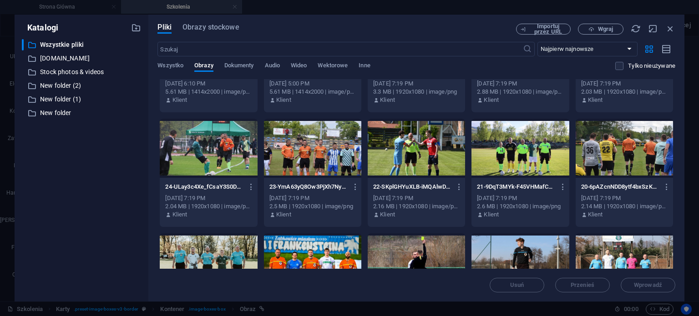
scroll to position [6737, 0]
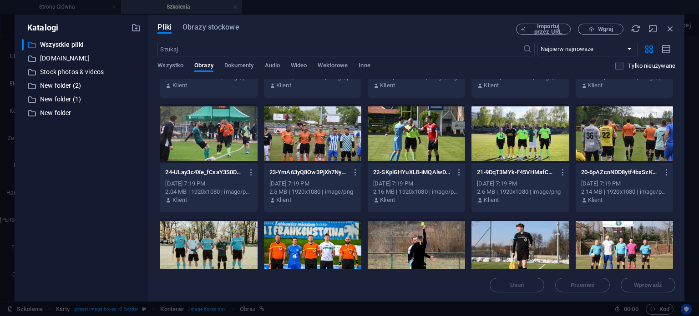
click at [319, 141] on div at bounding box center [312, 133] width 97 height 59
click at [340, 140] on div at bounding box center [312, 133] width 97 height 59
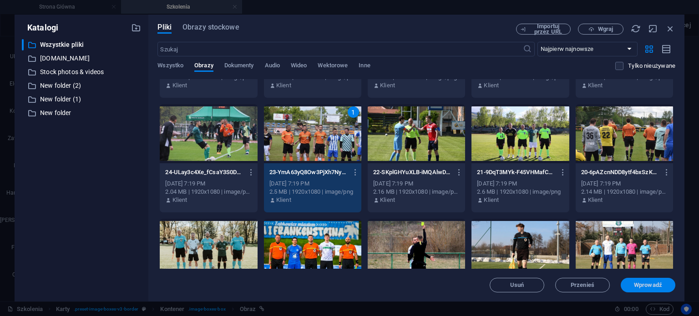
click at [648, 286] on span "Wprowadź" at bounding box center [647, 284] width 28 height 5
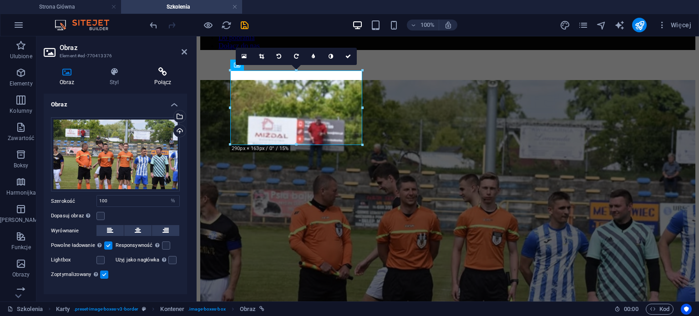
click at [164, 71] on icon at bounding box center [162, 71] width 49 height 9
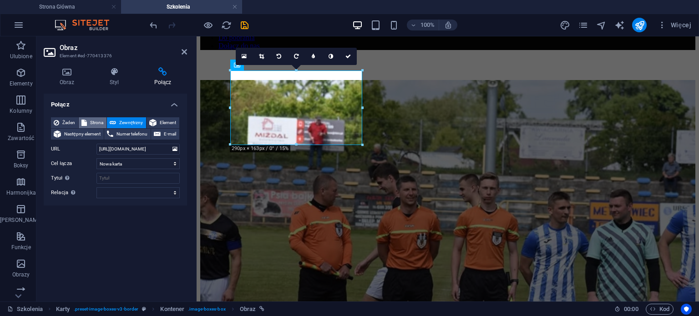
click at [100, 121] on span "Strona" at bounding box center [97, 122] width 14 height 11
select select
click at [144, 149] on select "Strona Główna Aktualnośći Szkolenia Sędziowie Kontakt Do pobrania IV Liga O Kla…" at bounding box center [137, 149] width 83 height 11
select select "22"
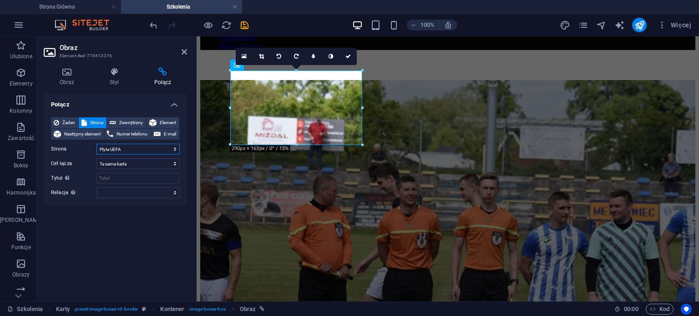
click at [96, 144] on select "Strona Główna Aktualnośći Szkolenia Sędziowie Kontakt Do pobrania IV Liga O Kla…" at bounding box center [137, 149] width 83 height 11
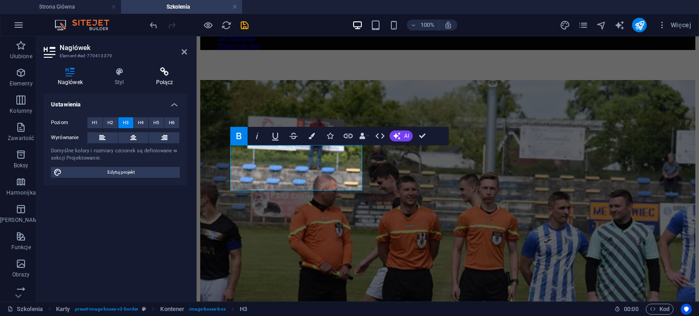
click at [162, 70] on icon at bounding box center [164, 71] width 45 height 9
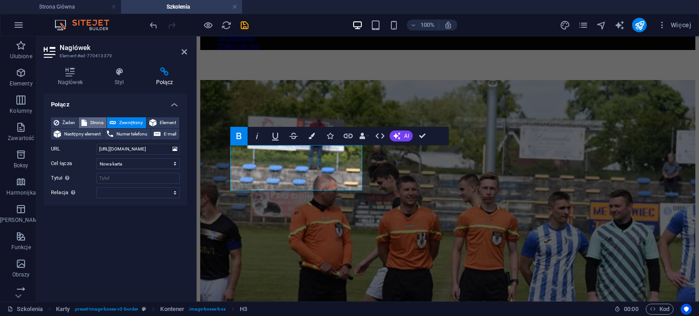
click at [95, 120] on span "Strona" at bounding box center [97, 122] width 14 height 11
select select
click at [155, 147] on select "Strona Główna Aktualnośći Szkolenia Sędziowie Kontakt Do pobrania IV Liga O Kla…" at bounding box center [137, 149] width 83 height 11
select select "22"
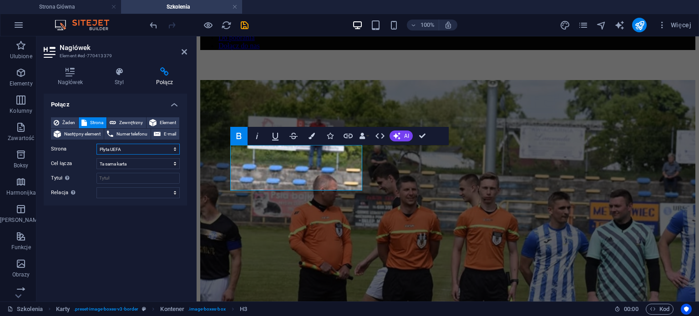
click at [96, 144] on select "Strona Główna Aktualnośći Szkolenia Sędziowie Kontakt Do pobrania IV Liga O Kla…" at bounding box center [137, 149] width 83 height 11
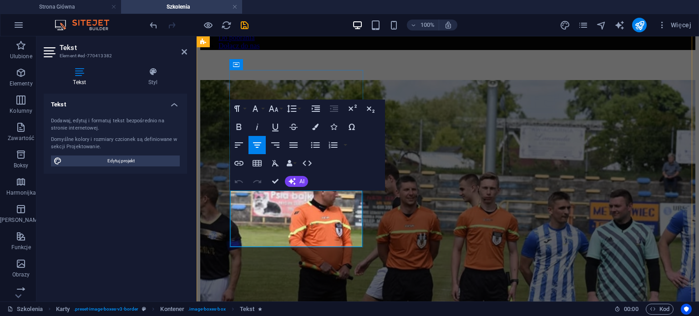
drag, startPoint x: 238, startPoint y: 201, endPoint x: 343, endPoint y: 231, distance: 108.7
click at [233, 166] on button "Insert Link" at bounding box center [238, 163] width 17 height 18
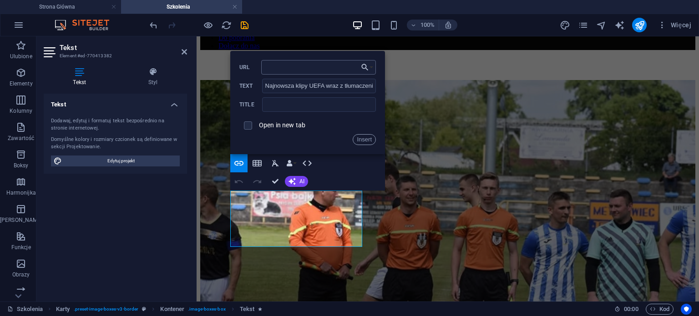
click at [347, 69] on input "URL" at bounding box center [318, 67] width 115 height 15
click at [323, 70] on input "URL" at bounding box center [318, 67] width 115 height 15
click at [291, 87] on input "Najnowsza klipy UEFA wraz z tłumaczeniem, testy sędziowskie" at bounding box center [319, 86] width 114 height 15
click at [363, 68] on icon "button" at bounding box center [365, 67] width 7 height 7
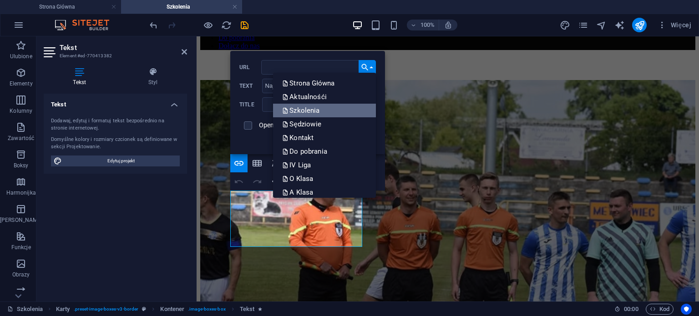
drag, startPoint x: 375, startPoint y: 97, endPoint x: 372, endPoint y: 115, distance: 17.5
click at [372, 115] on div "Back Choose Link Strona Główna Aktualnośći Szkolenia Sędziowie Kontakt Do pobra…" at bounding box center [307, 102] width 155 height 103
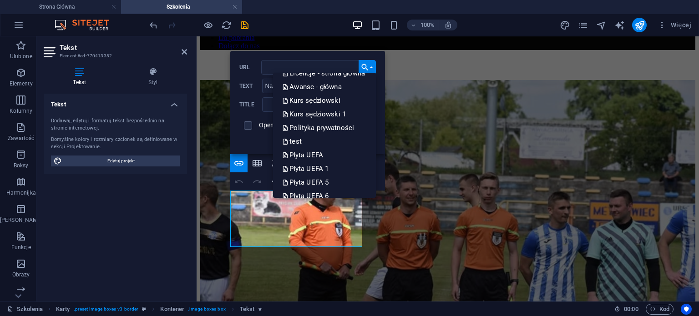
scroll to position [231, 0]
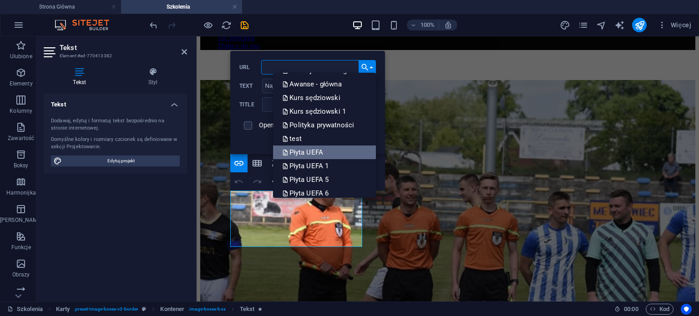
click at [338, 151] on link "Płyta UEFA" at bounding box center [324, 153] width 103 height 14
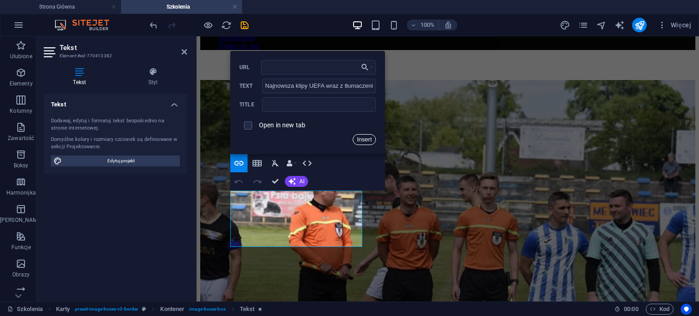
click at [358, 141] on button "Insert" at bounding box center [363, 139] width 23 height 11
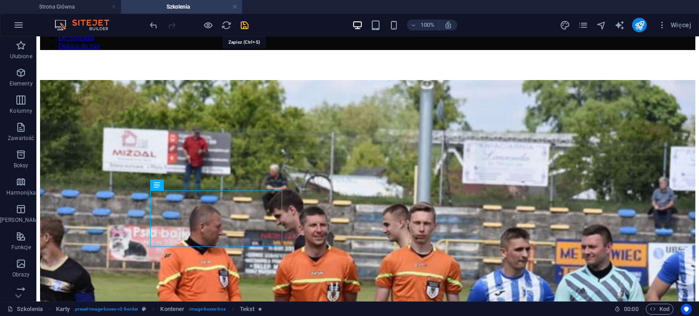
click at [242, 29] on icon "save" at bounding box center [244, 25] width 10 height 10
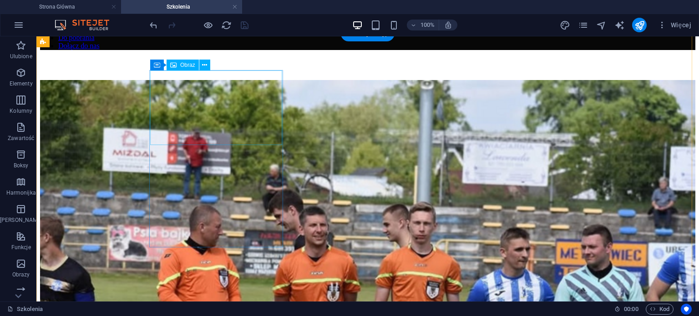
click at [216, 107] on figure at bounding box center [367, 265] width 655 height 370
select select "22"
select select
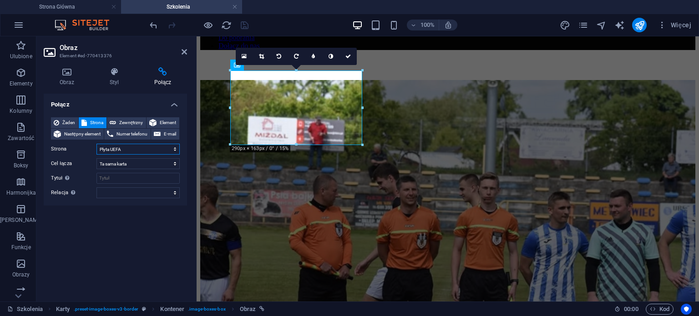
click at [126, 150] on select "Strona Główna Aktualnośći Szkolenia Sędziowie Kontakt Do pobrania IV Liga O Kla…" at bounding box center [137, 149] width 83 height 11
click at [96, 144] on select "Strona Główna Aktualnośći Szkolenia Sędziowie Kontakt Do pobrania IV Liga O Kla…" at bounding box center [137, 149] width 83 height 11
click at [112, 146] on select "Strona Główna Aktualnośći Szkolenia Sędziowie Kontakt Do pobrania IV Liga O Kla…" at bounding box center [137, 149] width 83 height 11
select select "30"
click at [96, 144] on select "Strona Główna Aktualnośći Szkolenia Sędziowie Kontakt Do pobrania IV Liga O Kla…" at bounding box center [137, 149] width 83 height 11
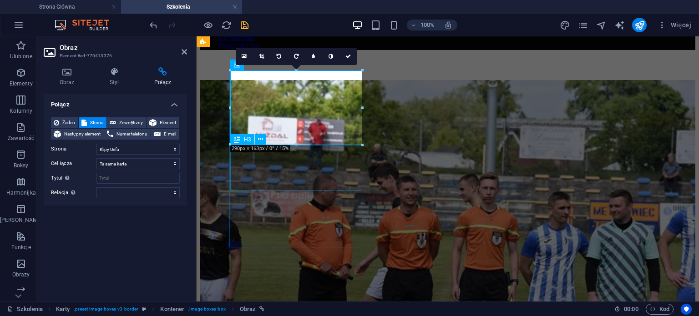
select select "22"
select select
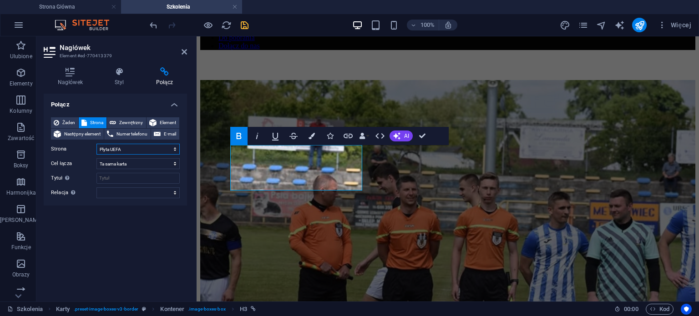
click at [125, 151] on select "Strona Główna Aktualnośći Szkolenia Sędziowie Kontakt Do pobrania IV Liga O Kla…" at bounding box center [137, 149] width 83 height 11
select select "30"
click at [96, 144] on select "Strona Główna Aktualnośći Szkolenia Sędziowie Kontakt Do pobrania IV Liga O Kla…" at bounding box center [137, 149] width 83 height 11
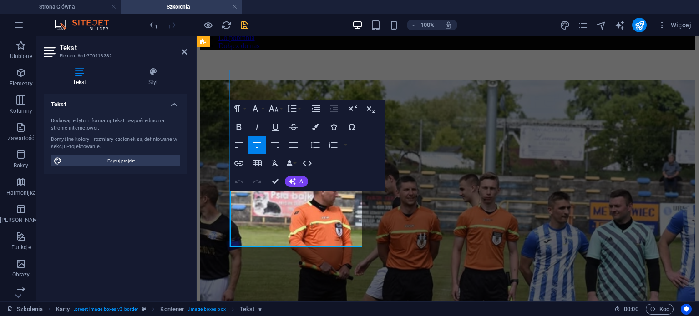
drag, startPoint x: 238, startPoint y: 200, endPoint x: 295, endPoint y: 192, distance: 57.3
click at [284, 175] on icon "button" at bounding box center [285, 174] width 11 height 11
drag, startPoint x: 342, startPoint y: 232, endPoint x: 236, endPoint y: 196, distance: 112.0
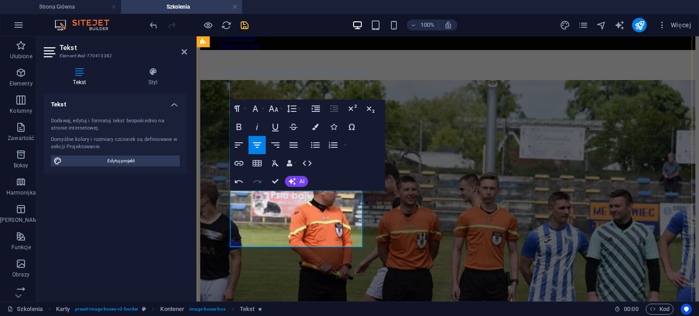
click at [238, 165] on icon "button" at bounding box center [238, 163] width 11 height 11
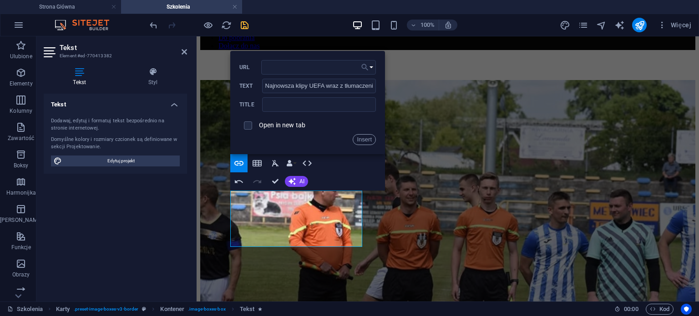
click at [364, 69] on icon "button" at bounding box center [364, 67] width 9 height 11
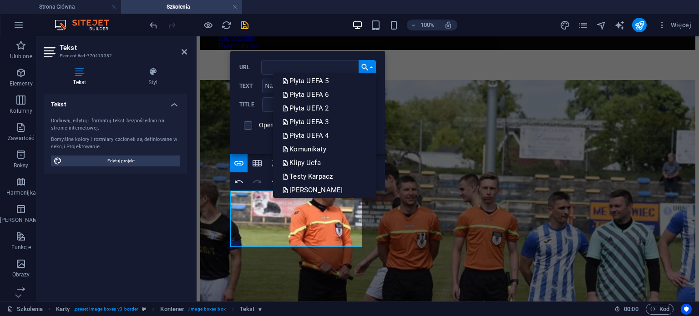
scroll to position [342, 0]
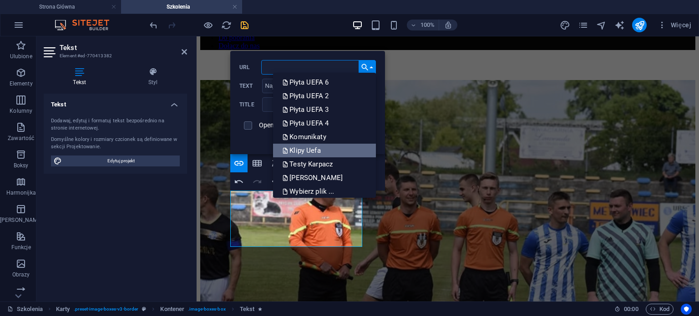
click at [326, 146] on link "Klipy Uefa" at bounding box center [324, 151] width 103 height 14
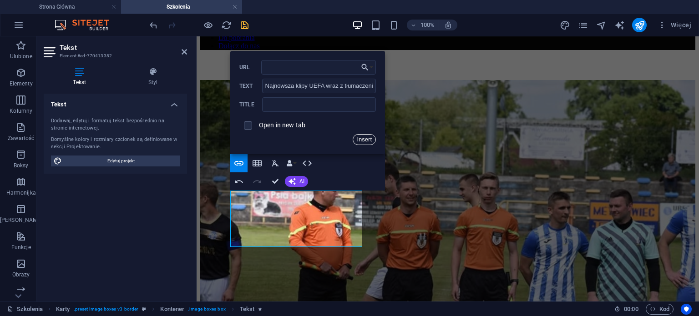
click at [361, 136] on button "Insert" at bounding box center [363, 139] width 23 height 11
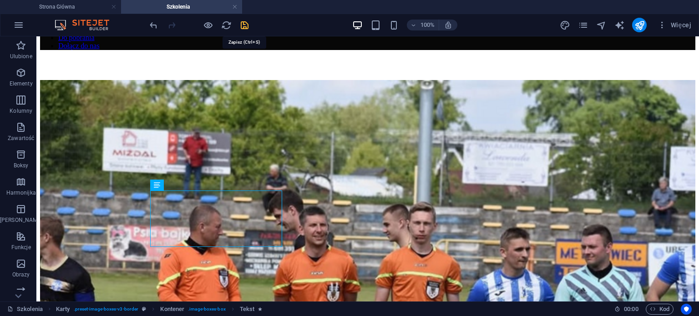
click at [244, 26] on icon "save" at bounding box center [244, 25] width 10 height 10
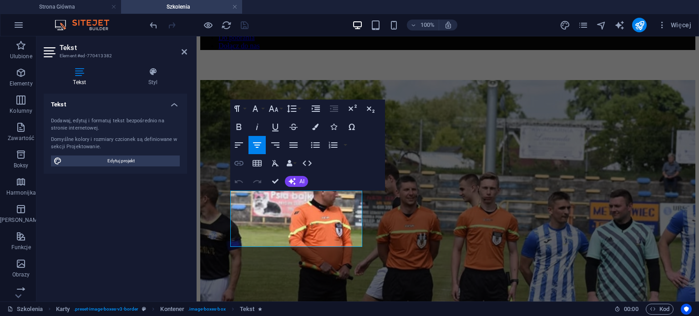
click at [239, 165] on icon "button" at bounding box center [238, 163] width 9 height 5
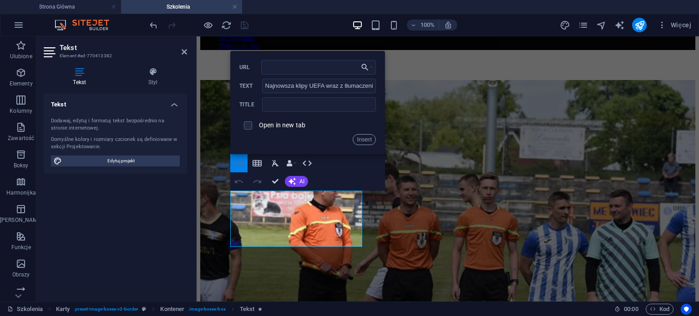
click at [245, 163] on button "Insert Link" at bounding box center [238, 163] width 17 height 18
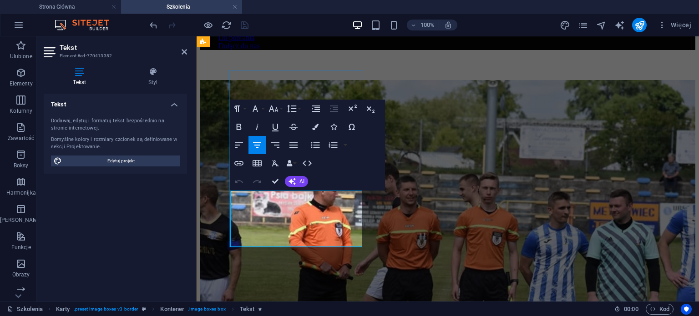
drag, startPoint x: 344, startPoint y: 232, endPoint x: 233, endPoint y: 196, distance: 117.2
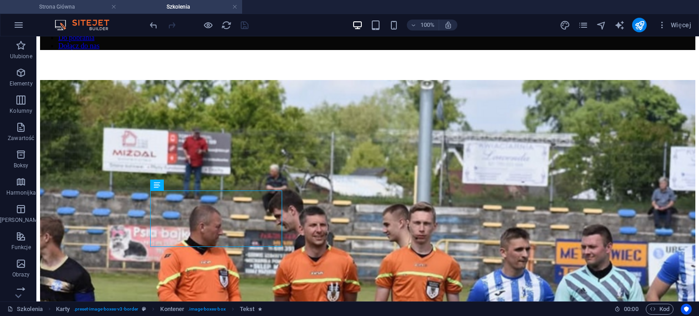
click at [104, 9] on h4 "Strona Główna" at bounding box center [60, 7] width 121 height 10
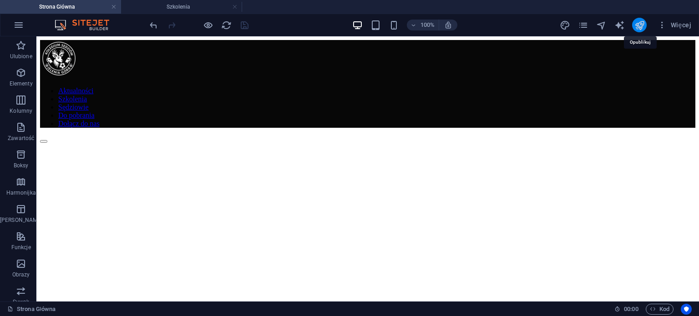
click at [638, 25] on icon "publish" at bounding box center [639, 25] width 10 height 10
